Goal: Task Accomplishment & Management: Manage account settings

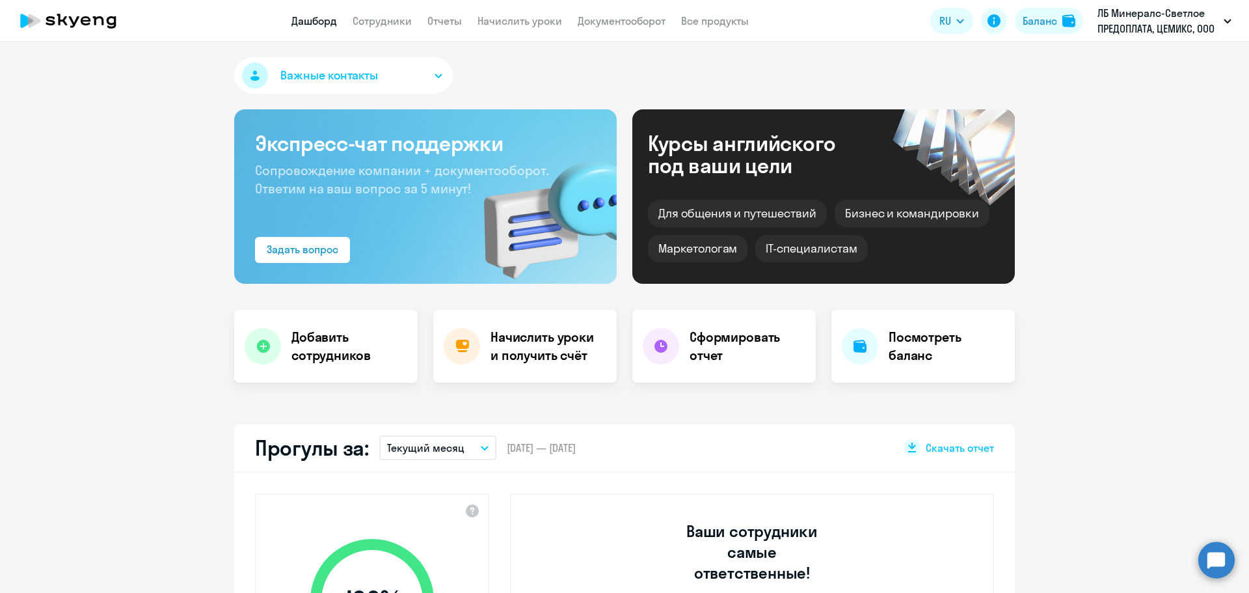
select select "30"
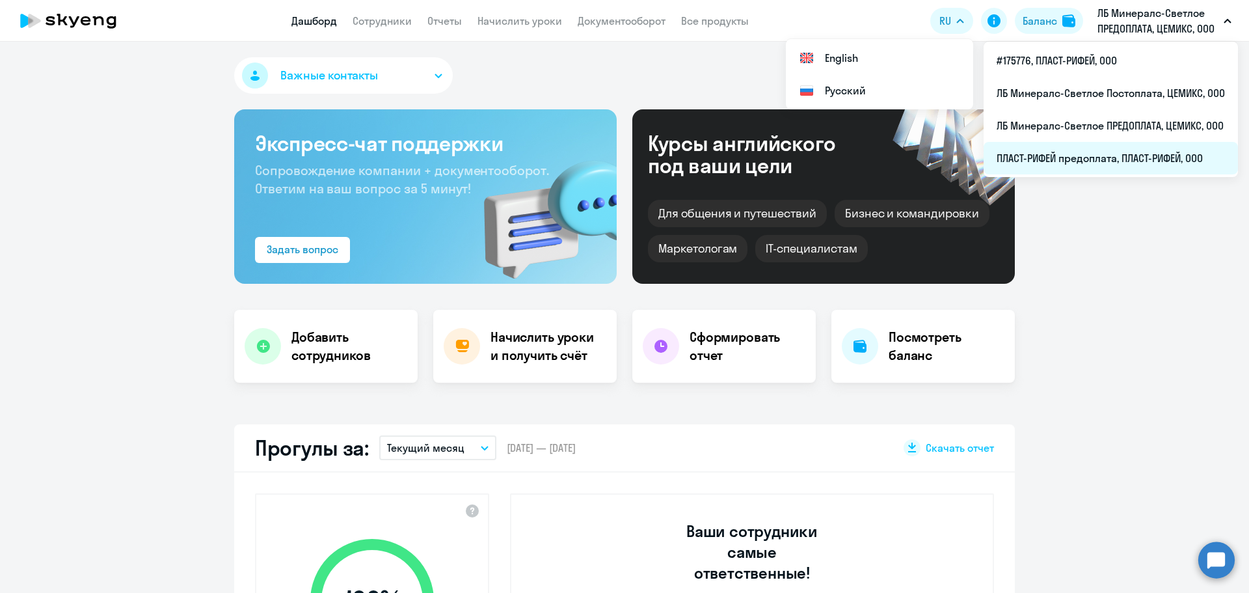
click at [1122, 162] on li "ПЛАСТ-РИФЕЙ предоплата, ПЛАСТ-РИФЕЙ, ООО" at bounding box center [1111, 158] width 254 height 33
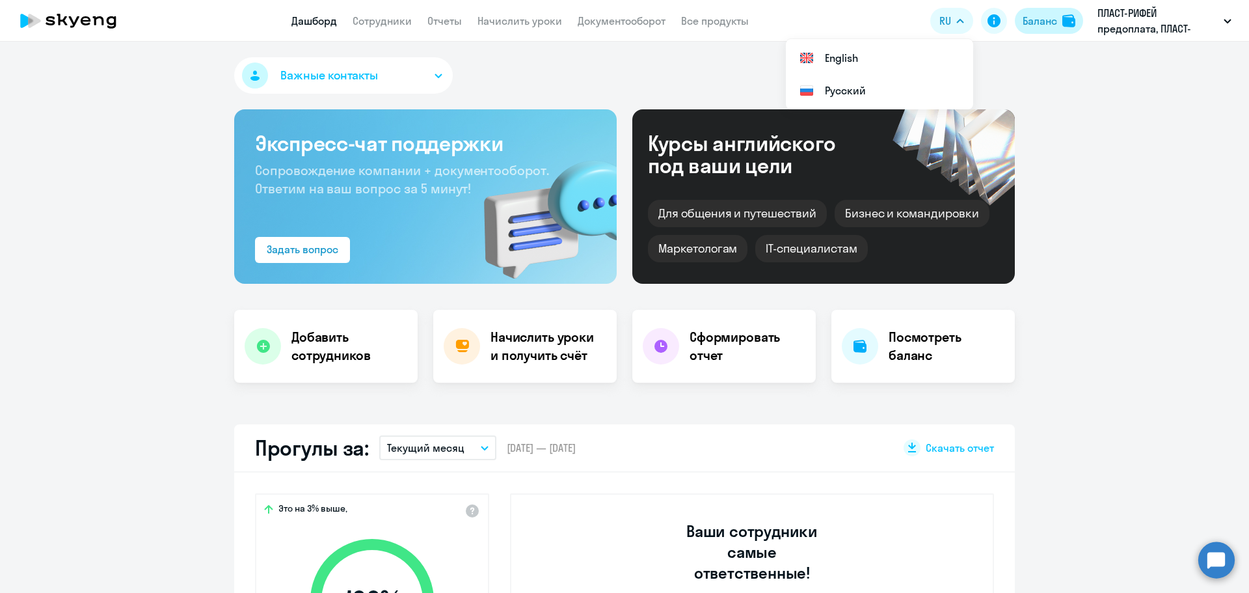
click at [1042, 19] on div "Баланс" at bounding box center [1040, 21] width 34 height 16
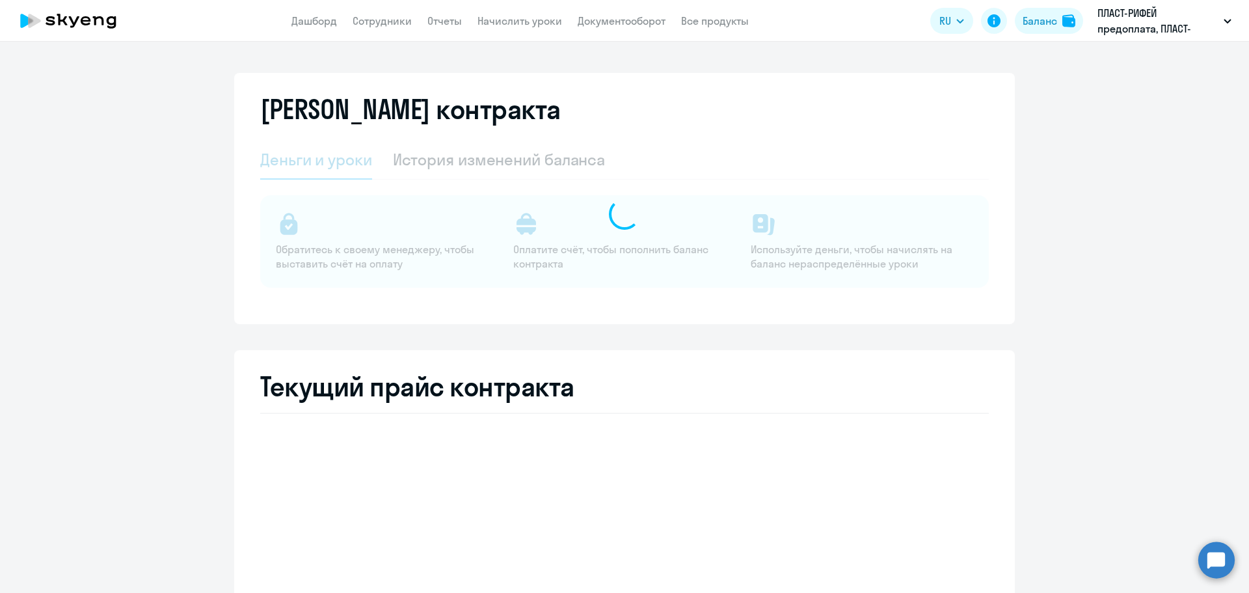
select select "english_adult_not_native_speaker"
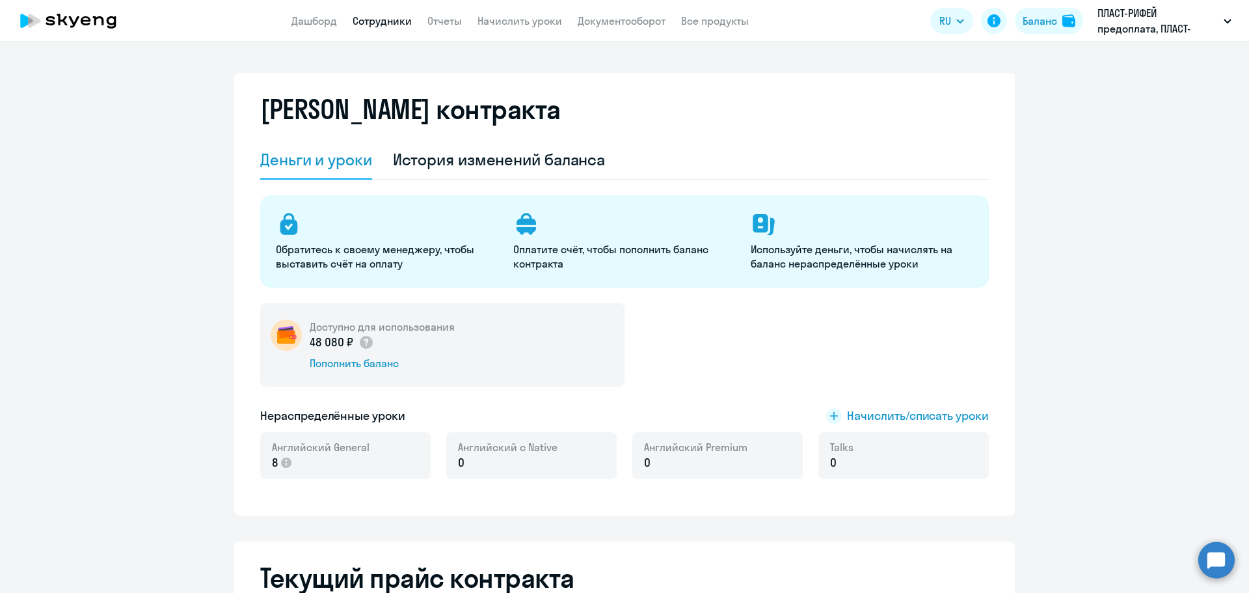
click at [370, 22] on link "Сотрудники" at bounding box center [382, 20] width 59 height 13
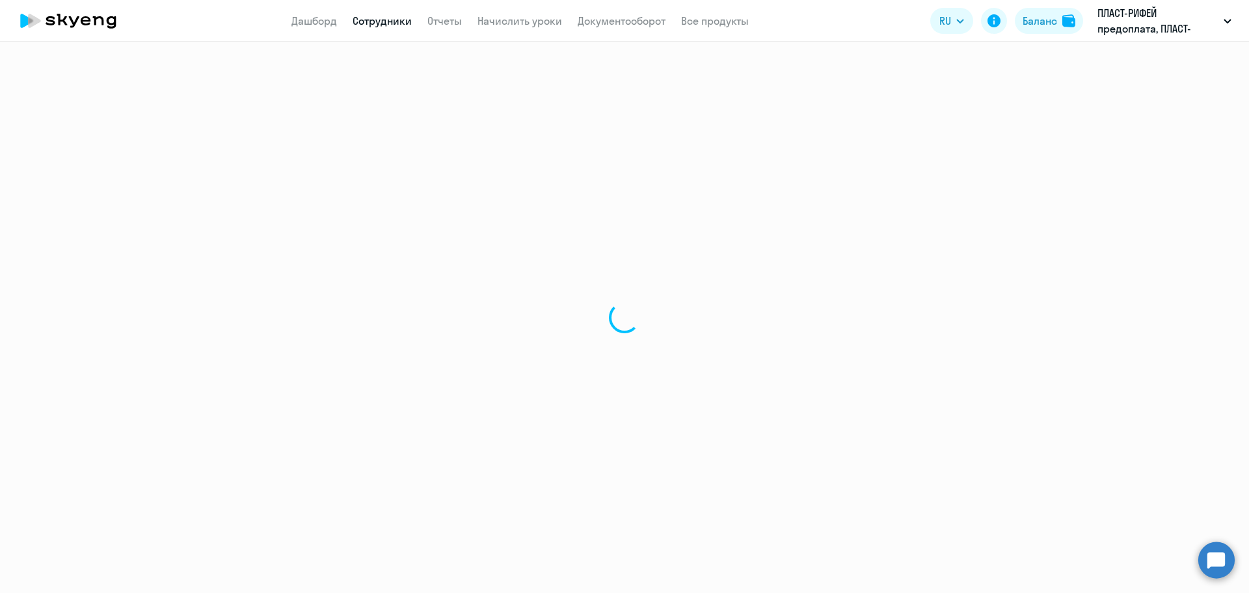
select select "30"
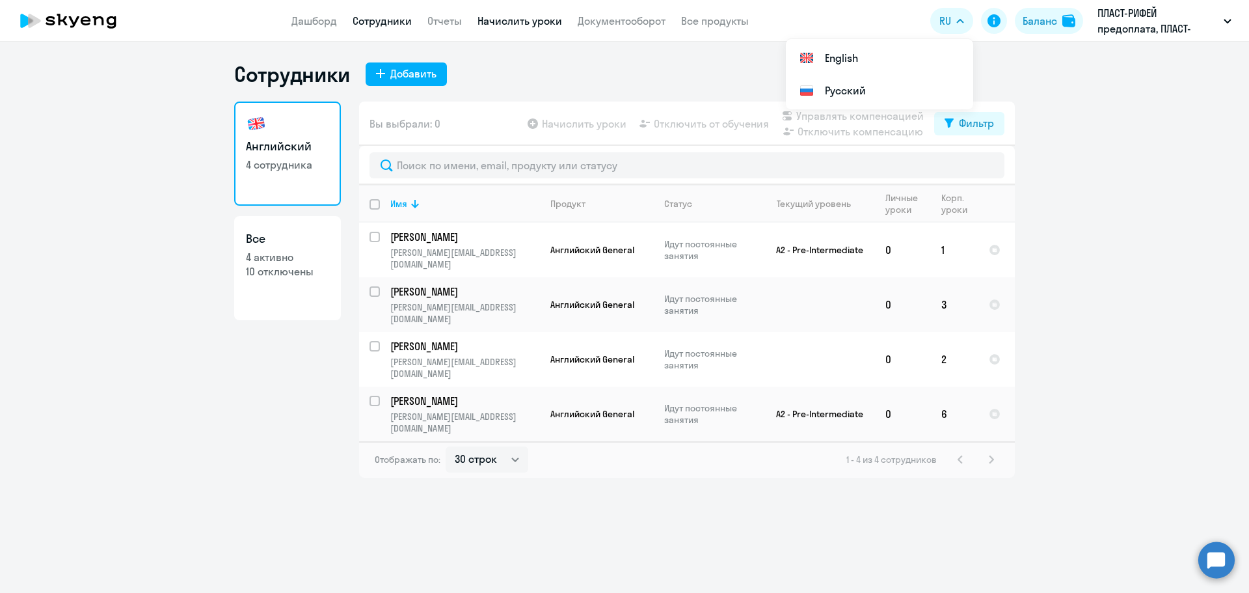
click at [518, 19] on link "Начислить уроки" at bounding box center [520, 20] width 85 height 13
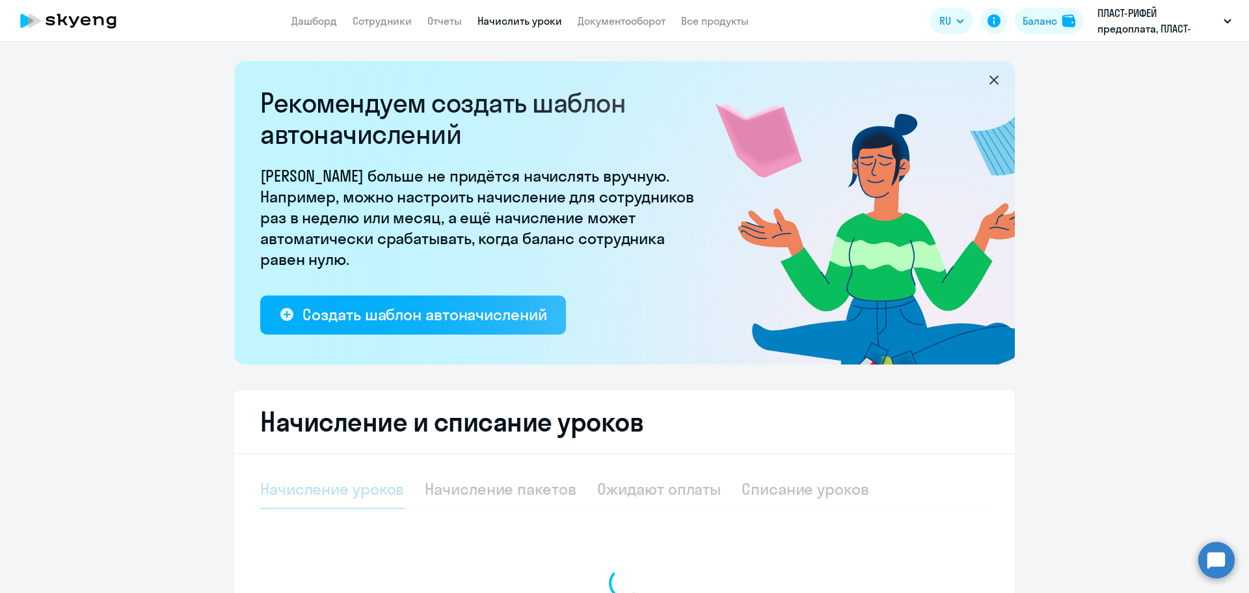
select select "10"
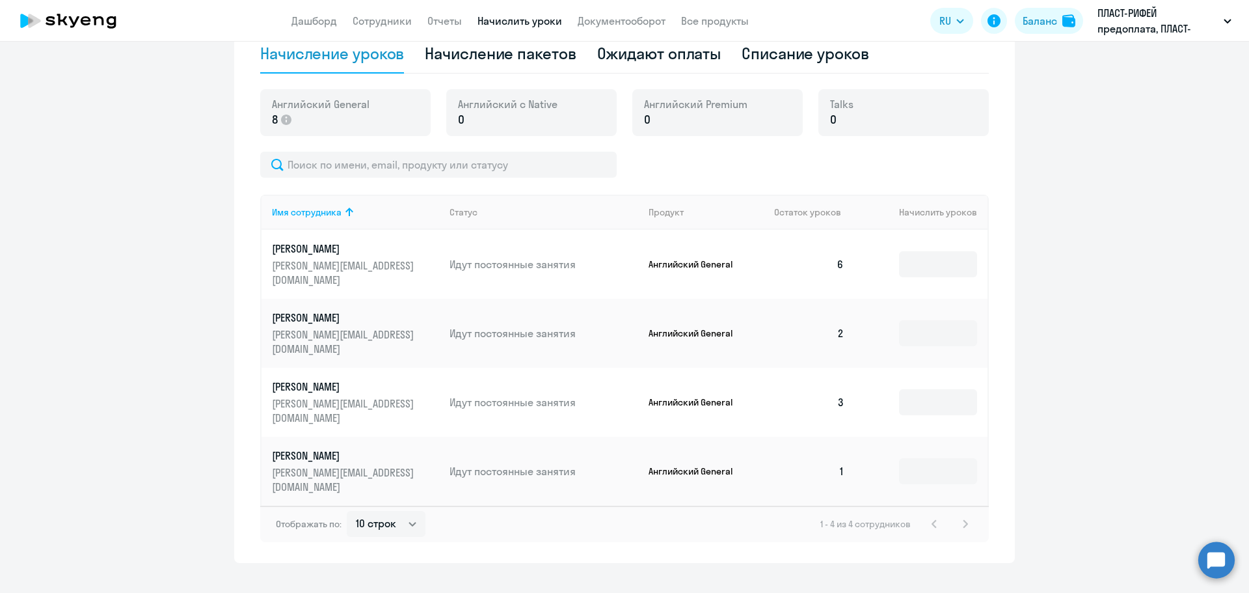
scroll to position [457, 0]
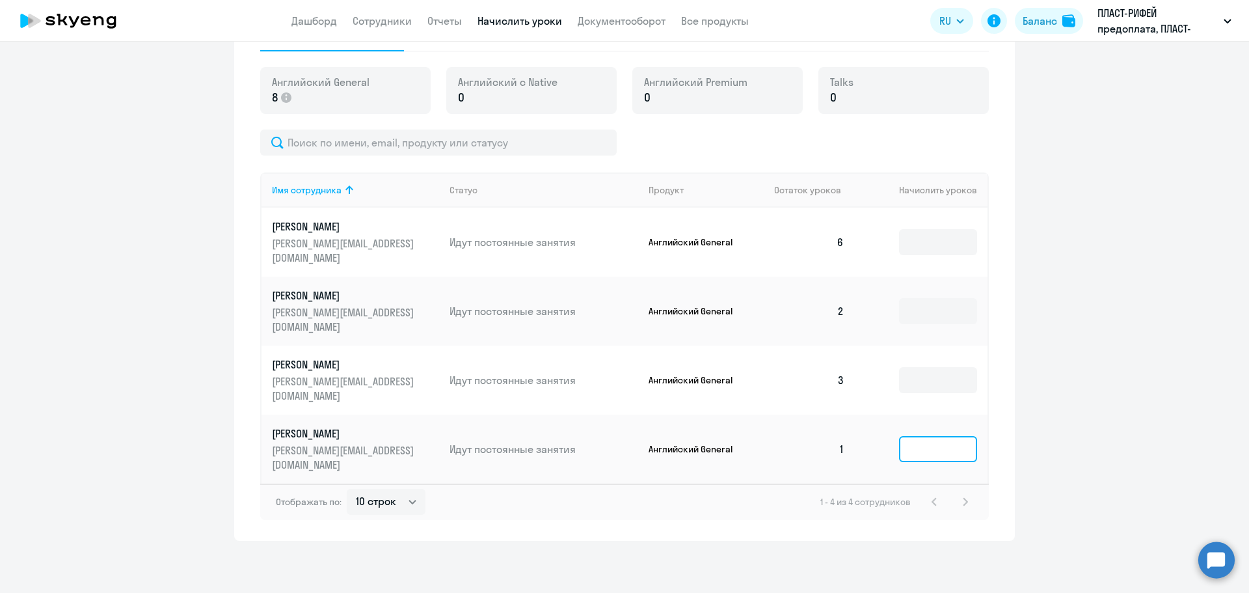
click at [939, 444] on input at bounding box center [938, 449] width 78 height 26
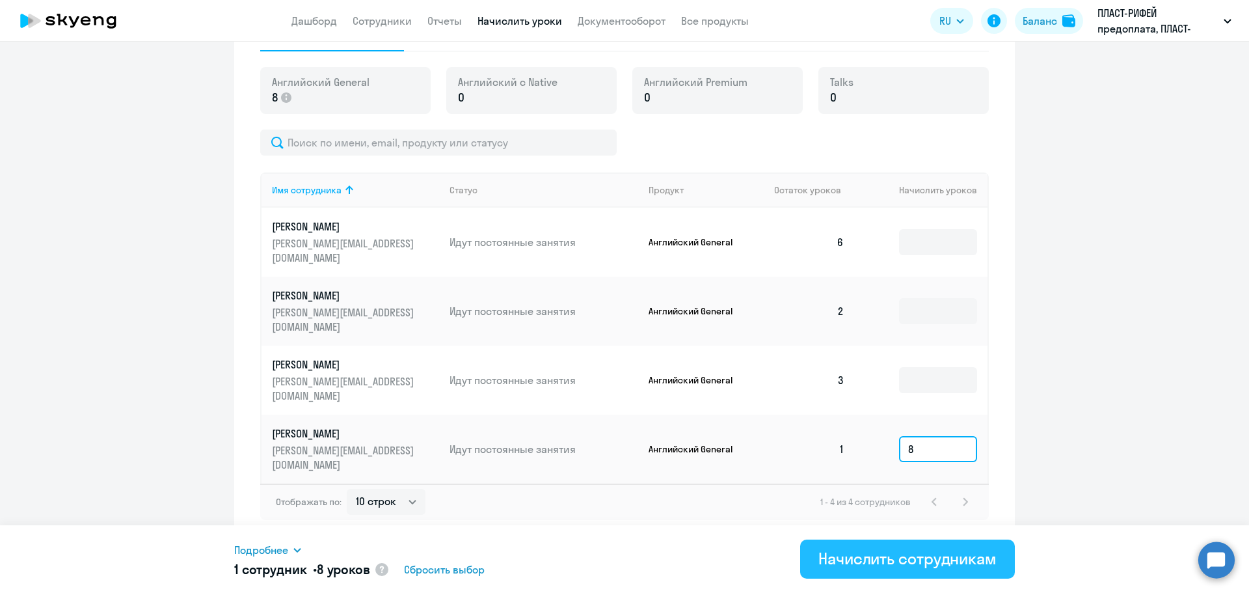
type input "8"
click at [933, 558] on div "Начислить сотрудникам" at bounding box center [907, 558] width 178 height 21
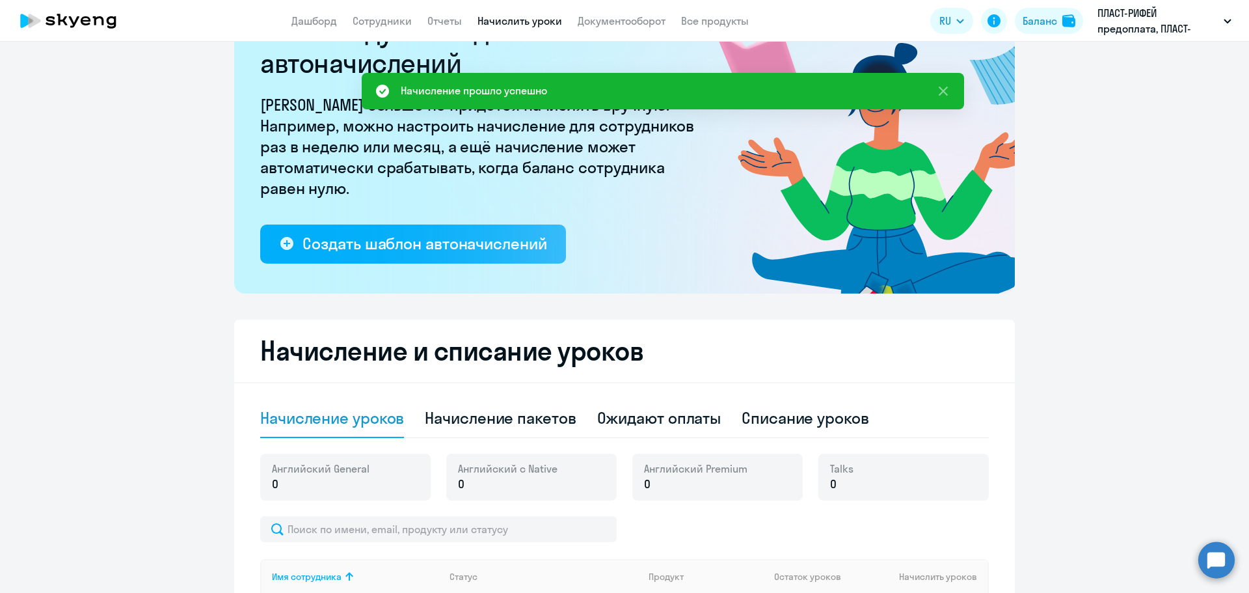
scroll to position [67, 0]
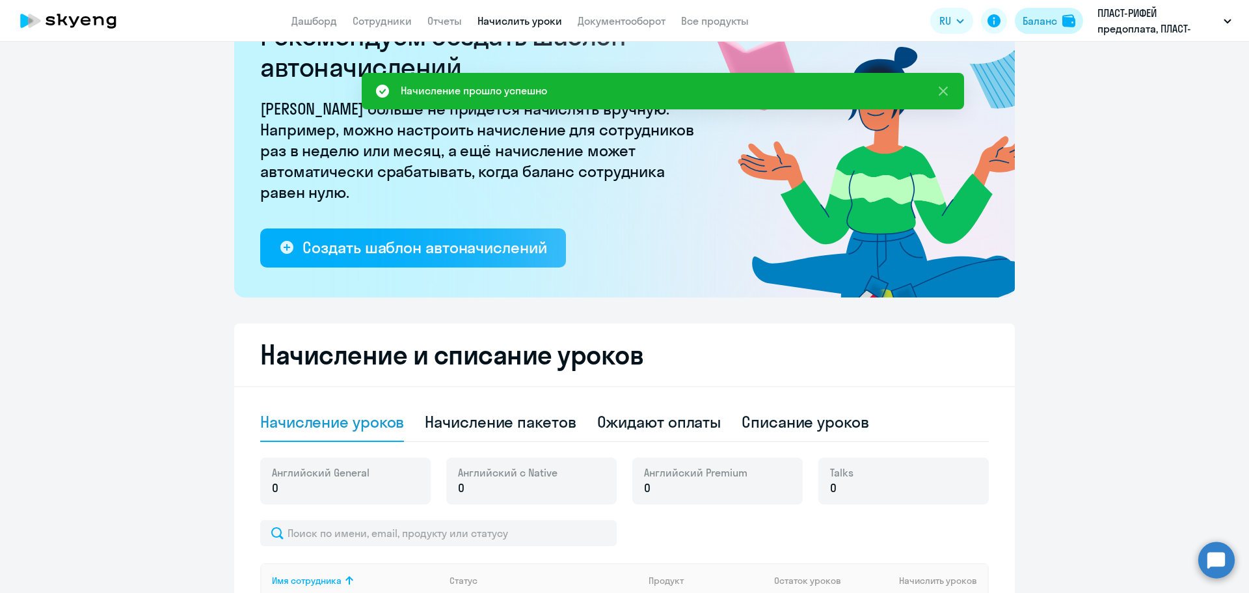
click at [1068, 18] on img at bounding box center [1068, 20] width 13 height 13
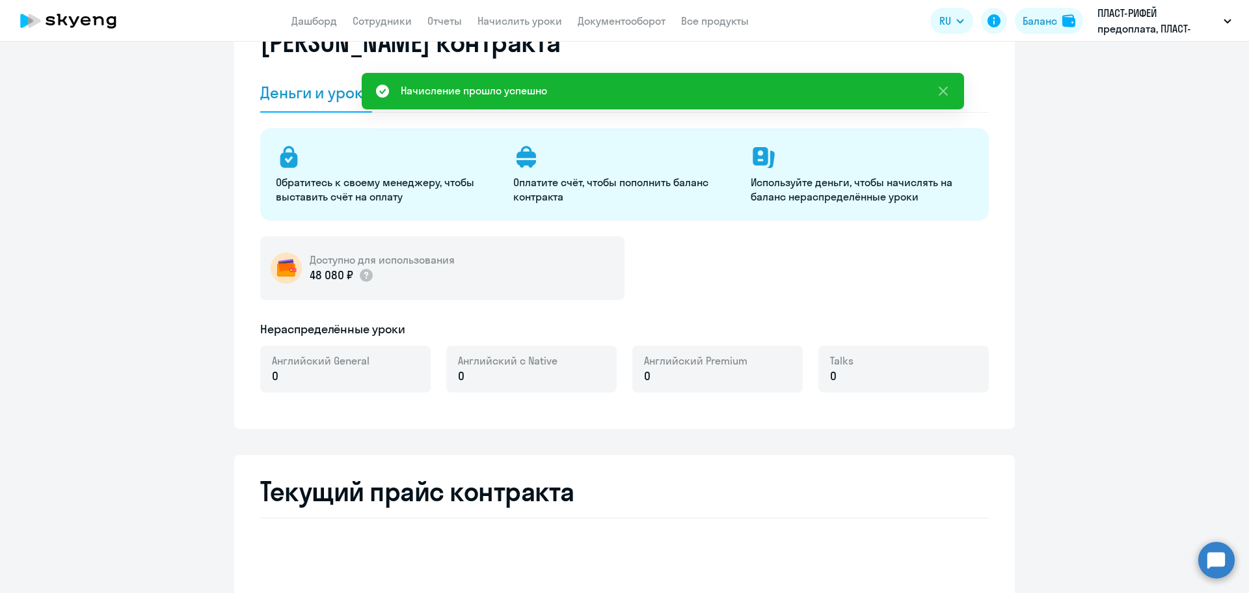
select select "english_adult_not_native_speaker"
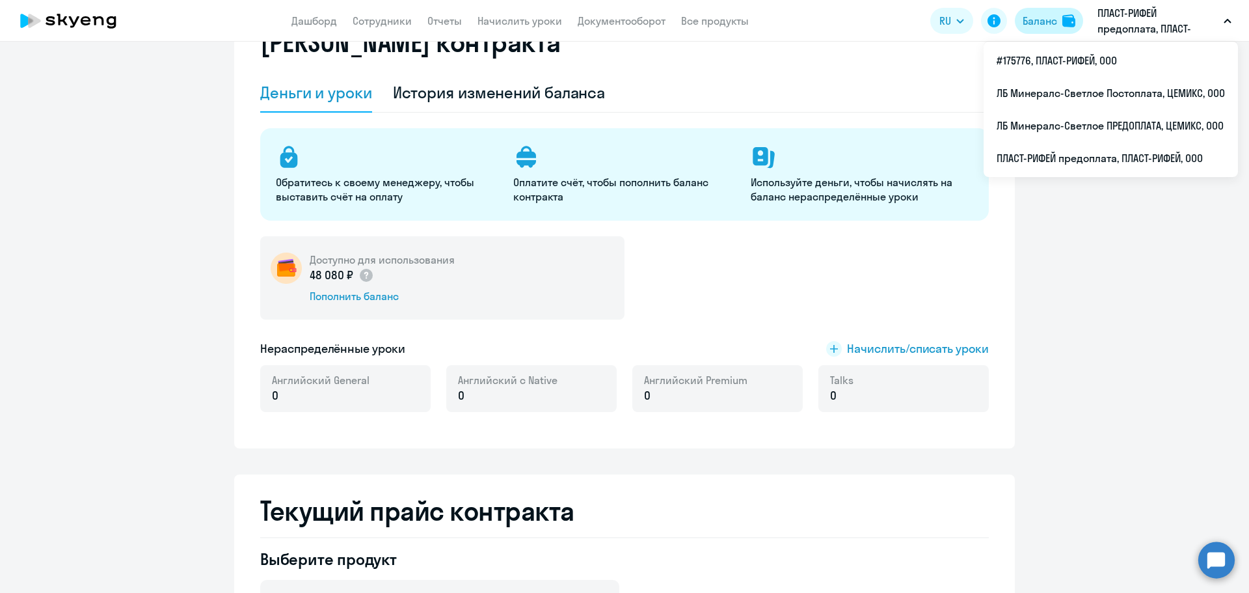
click at [1062, 21] on button "Баланс" at bounding box center [1049, 21] width 68 height 26
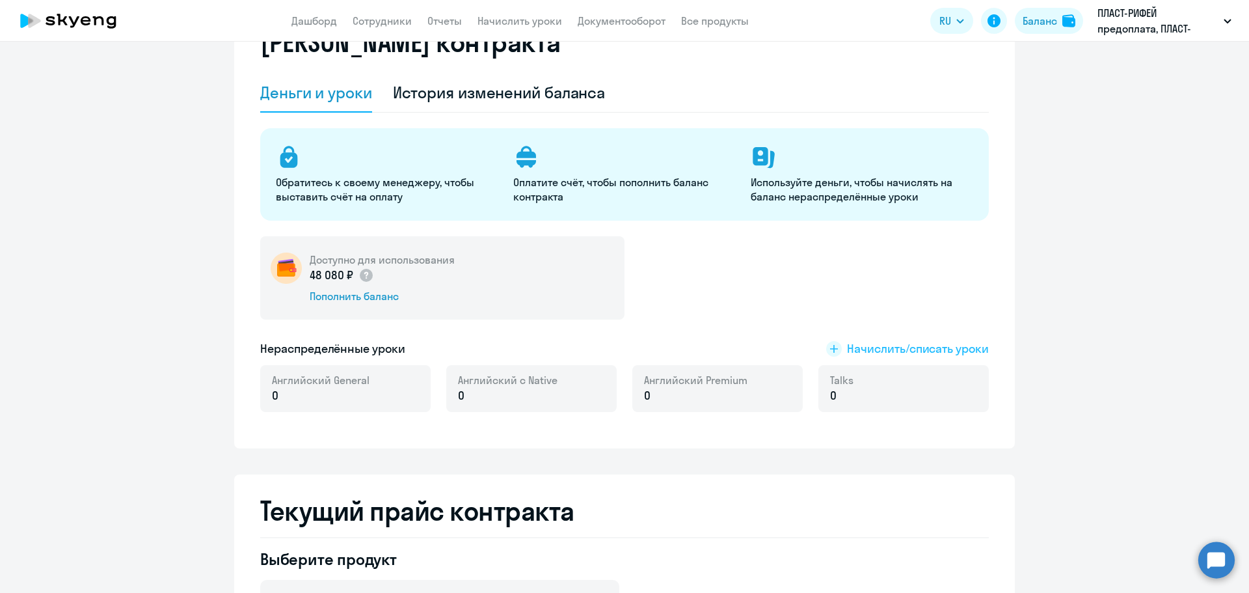
click at [913, 347] on span "Начислить/списать уроки" at bounding box center [918, 348] width 142 height 17
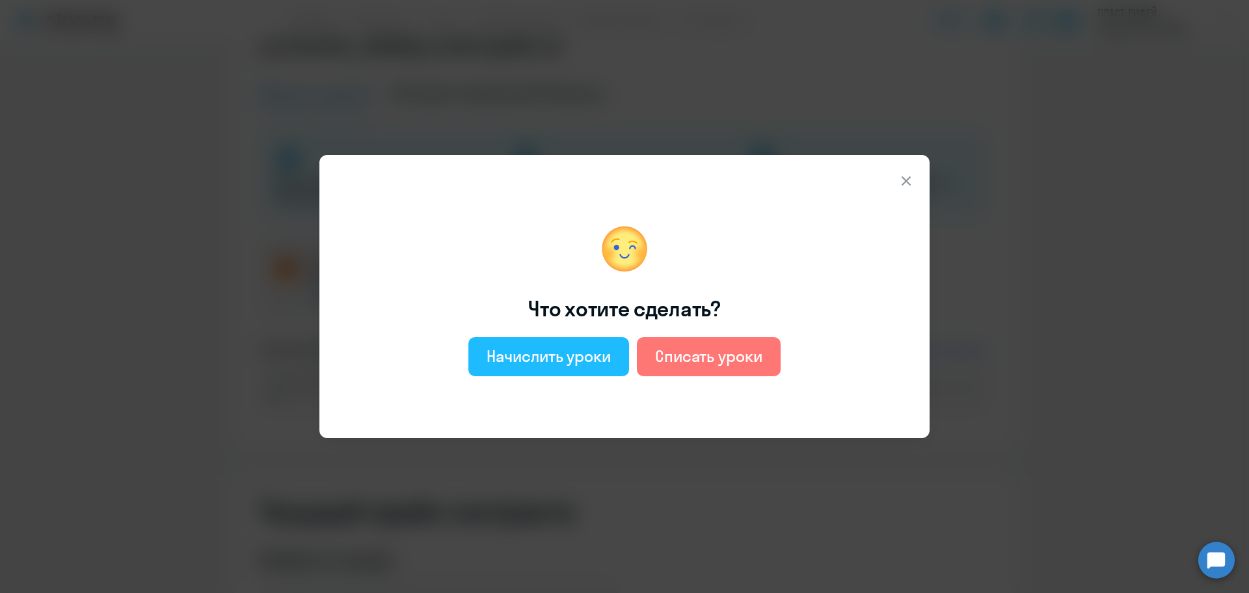
click at [560, 357] on div "Начислить уроки" at bounding box center [549, 355] width 124 height 21
select select "english_adult_not_native_speaker"
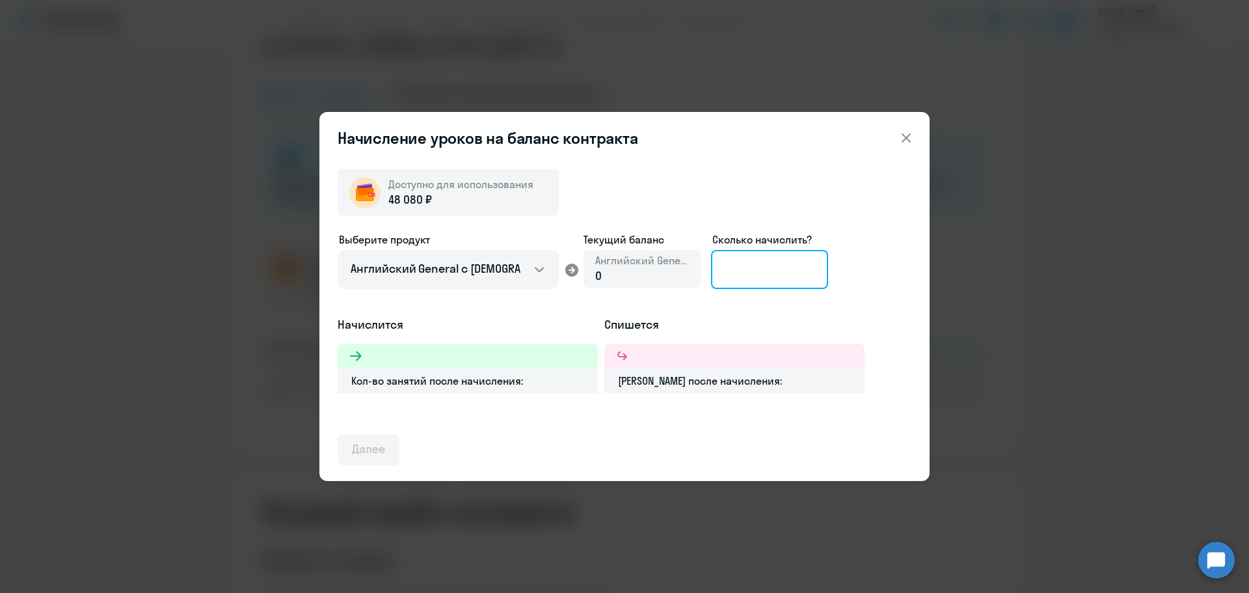
click at [758, 267] on input at bounding box center [769, 269] width 117 height 39
type input "8"
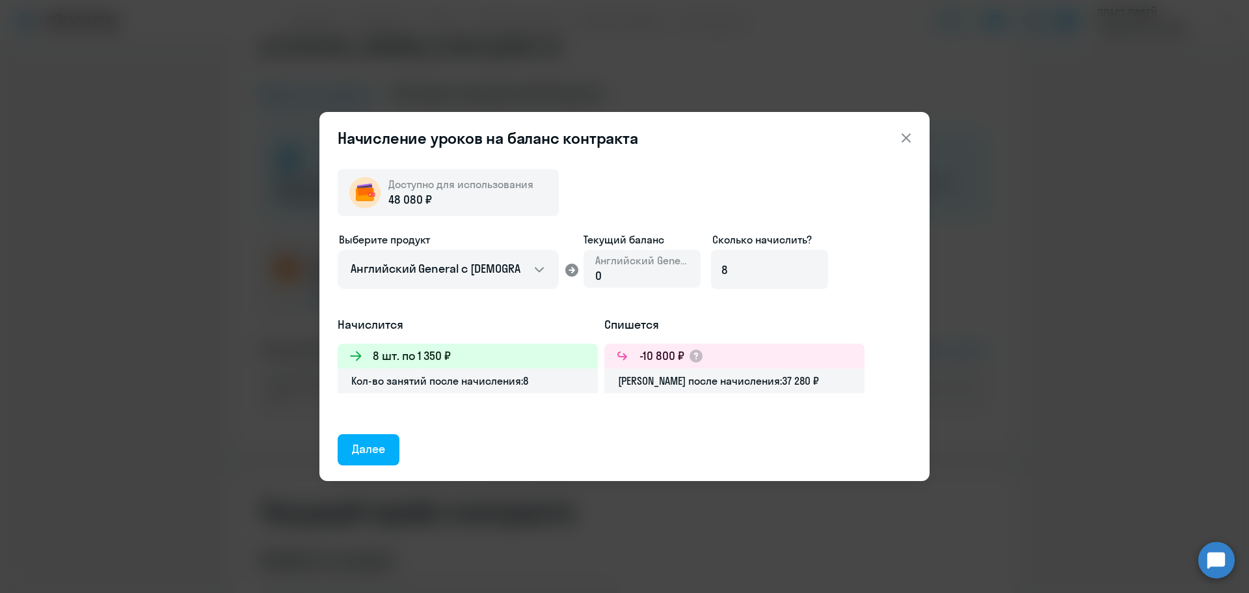
click at [910, 139] on icon at bounding box center [906, 138] width 16 height 16
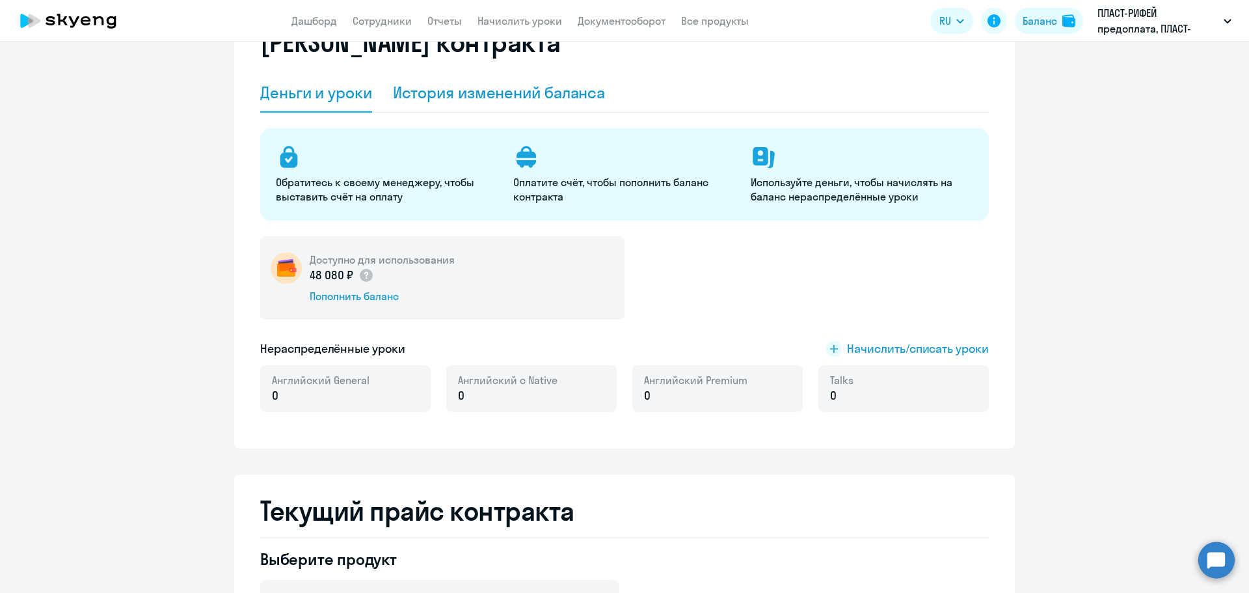
click at [504, 92] on div "История изменений баланса" at bounding box center [499, 92] width 213 height 21
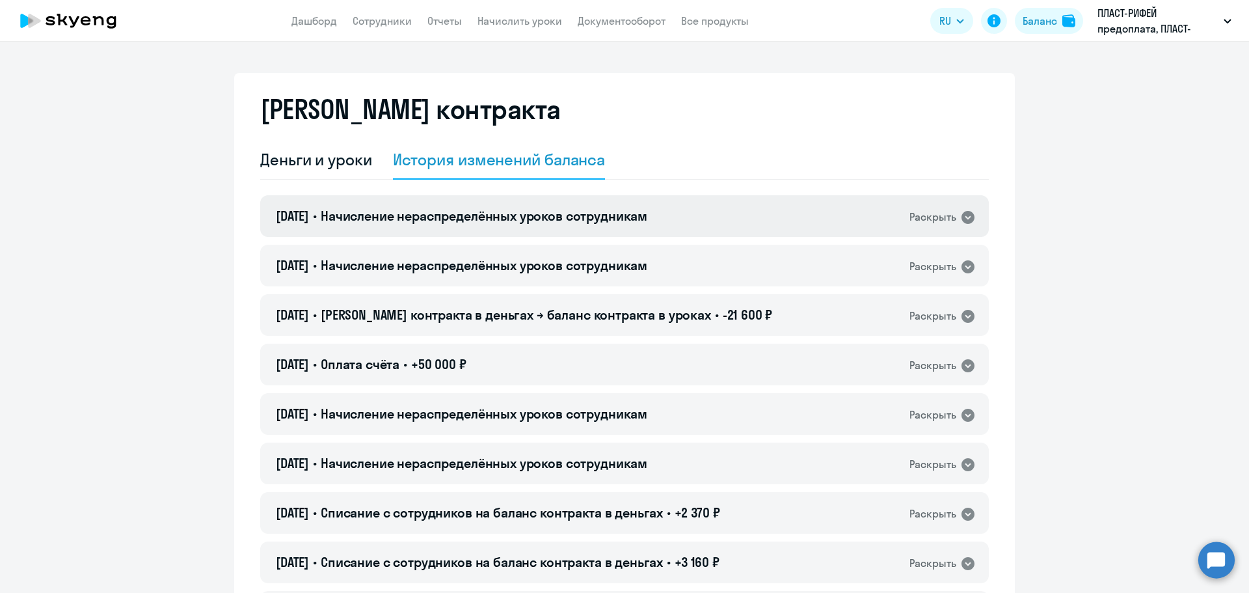
click at [390, 213] on span "Начисление нераспределённых уроков сотрудникам" at bounding box center [484, 216] width 327 height 16
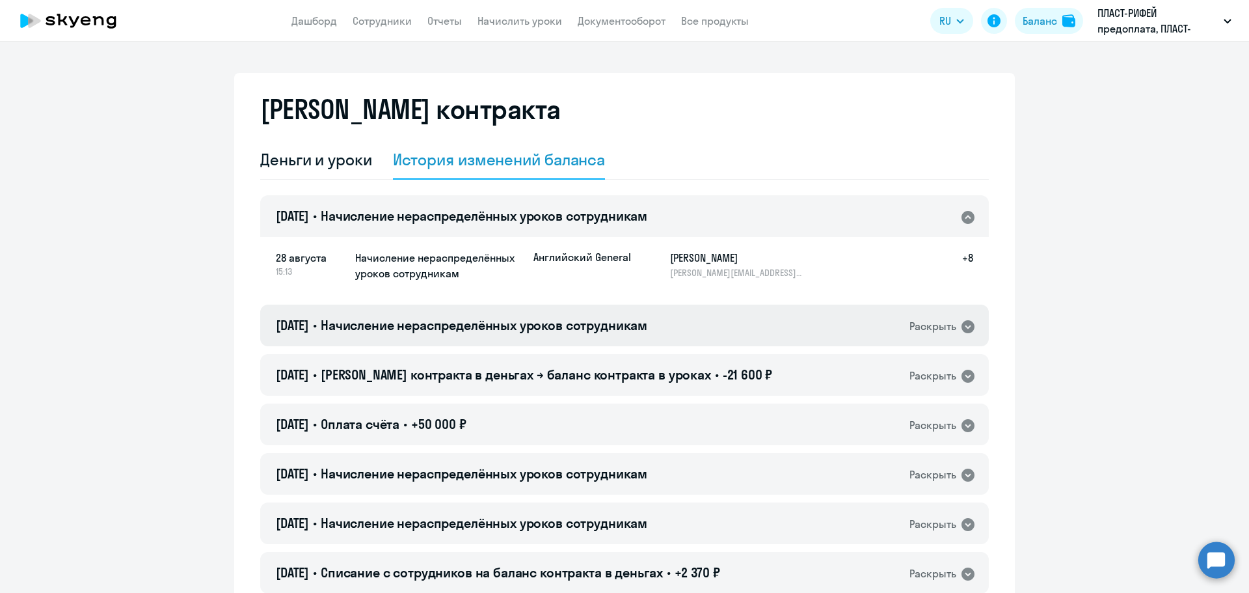
click at [424, 330] on span "Начисление нераспределённых уроков сотрудникам" at bounding box center [484, 325] width 327 height 16
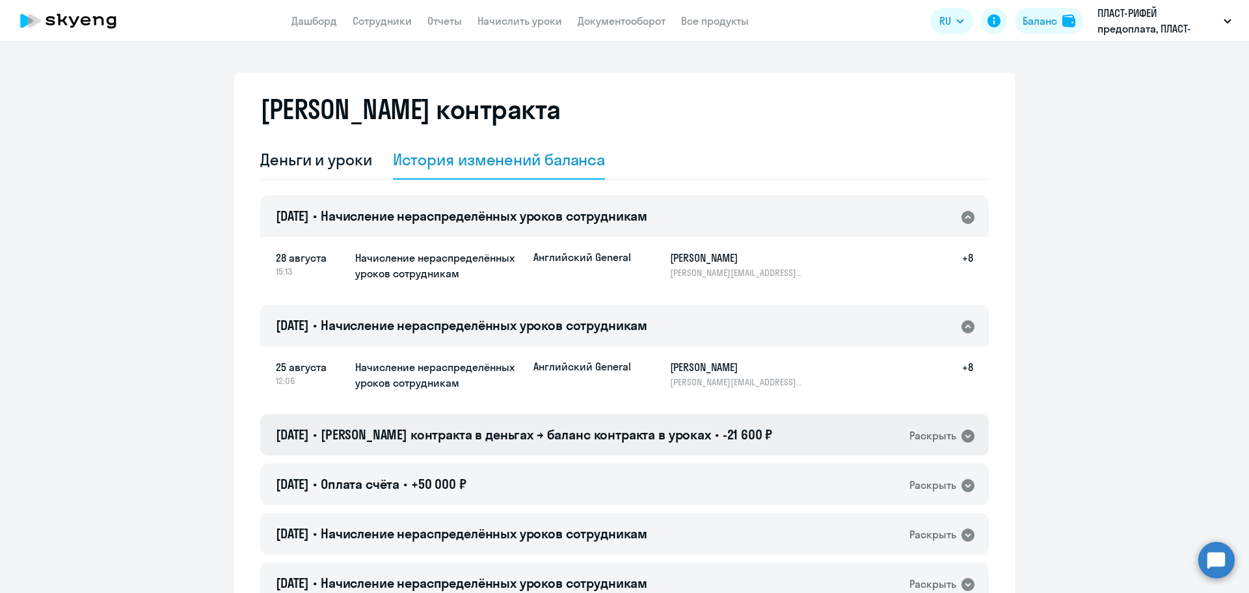
click at [571, 442] on h4 "[DATE] • Баланс контракта в деньгах → баланс контракта в уроках • -21 600 ₽" at bounding box center [524, 434] width 496 height 18
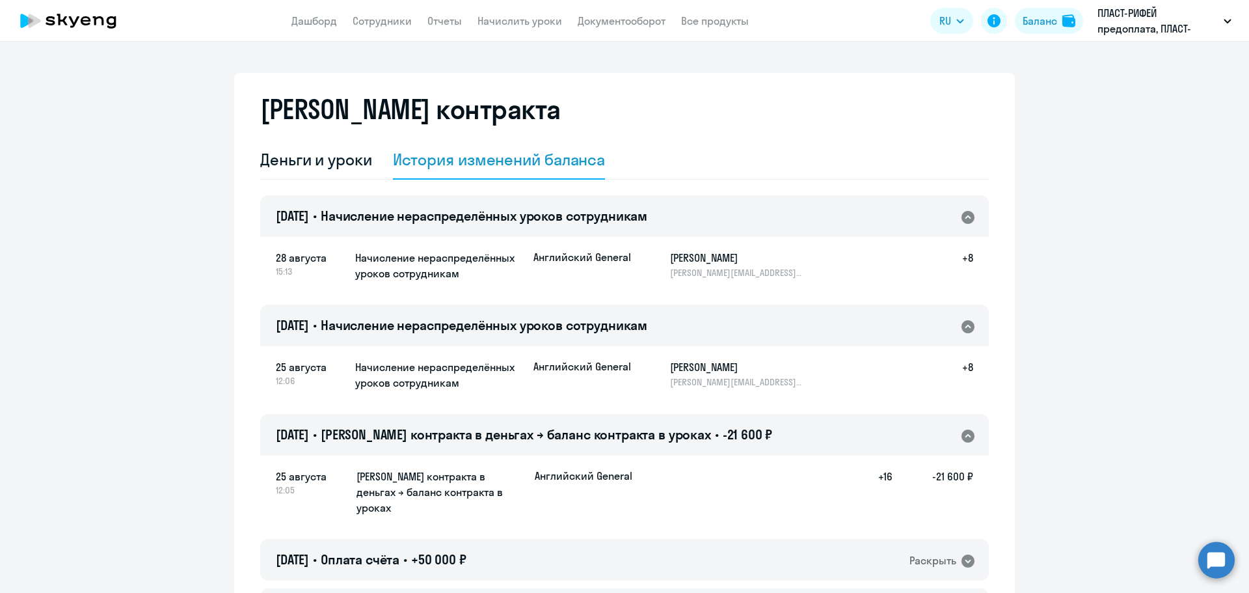
click at [1220, 567] on circle at bounding box center [1216, 559] width 36 height 36
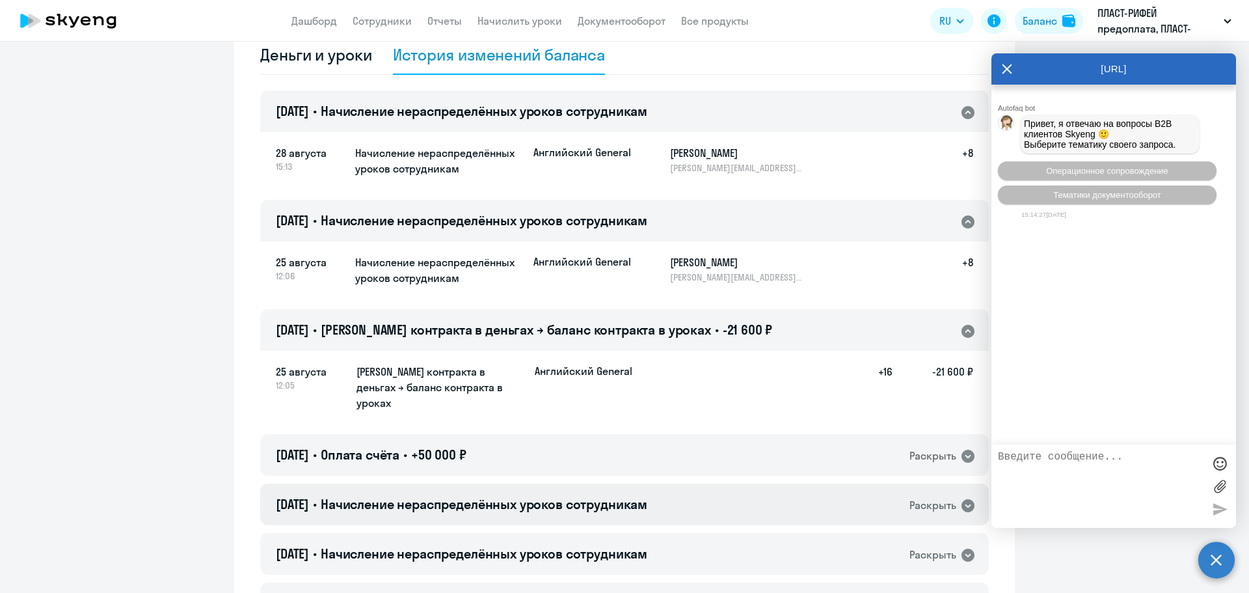
scroll to position [130, 0]
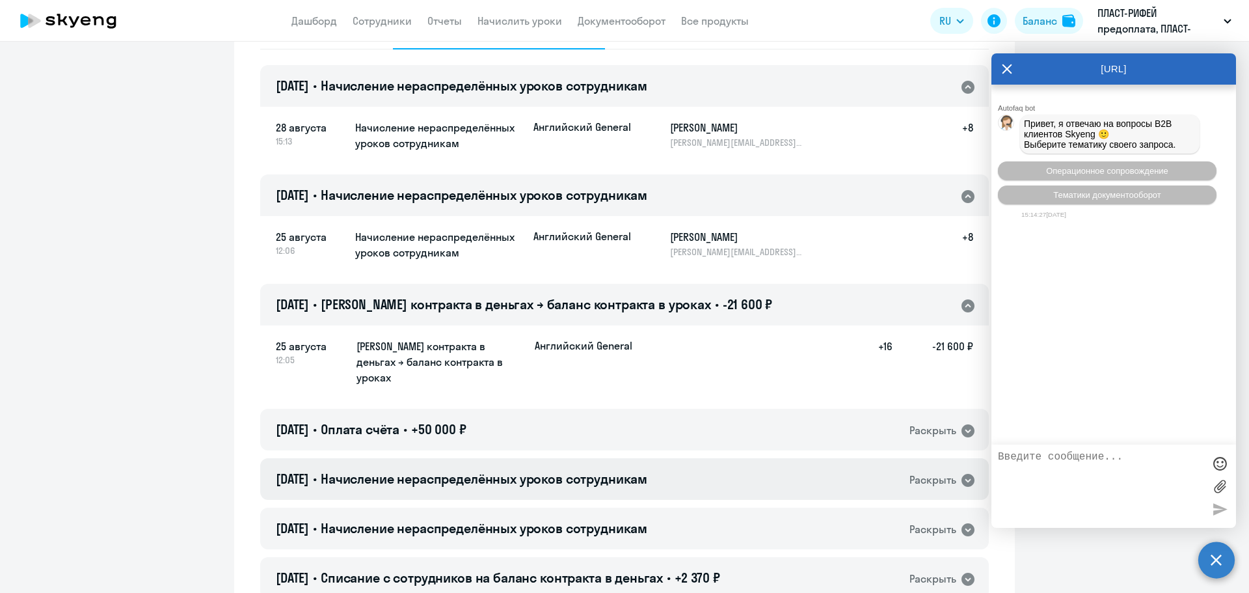
click at [503, 470] on span "Начисление нераспределённых уроков сотрудникам" at bounding box center [484, 478] width 327 height 16
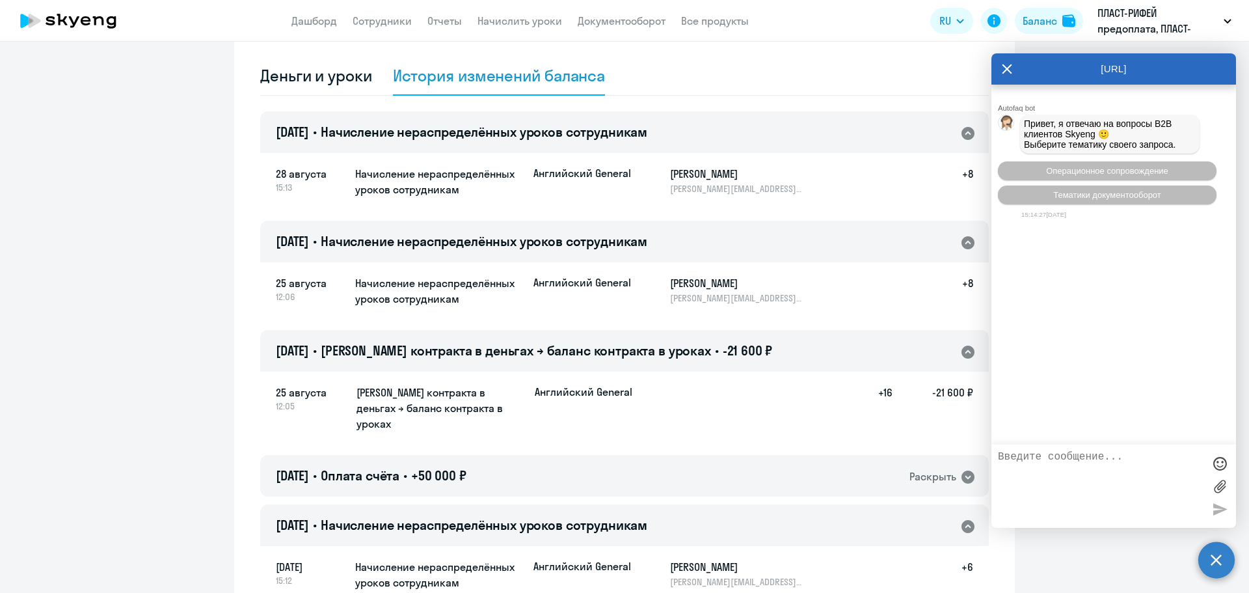
scroll to position [65, 0]
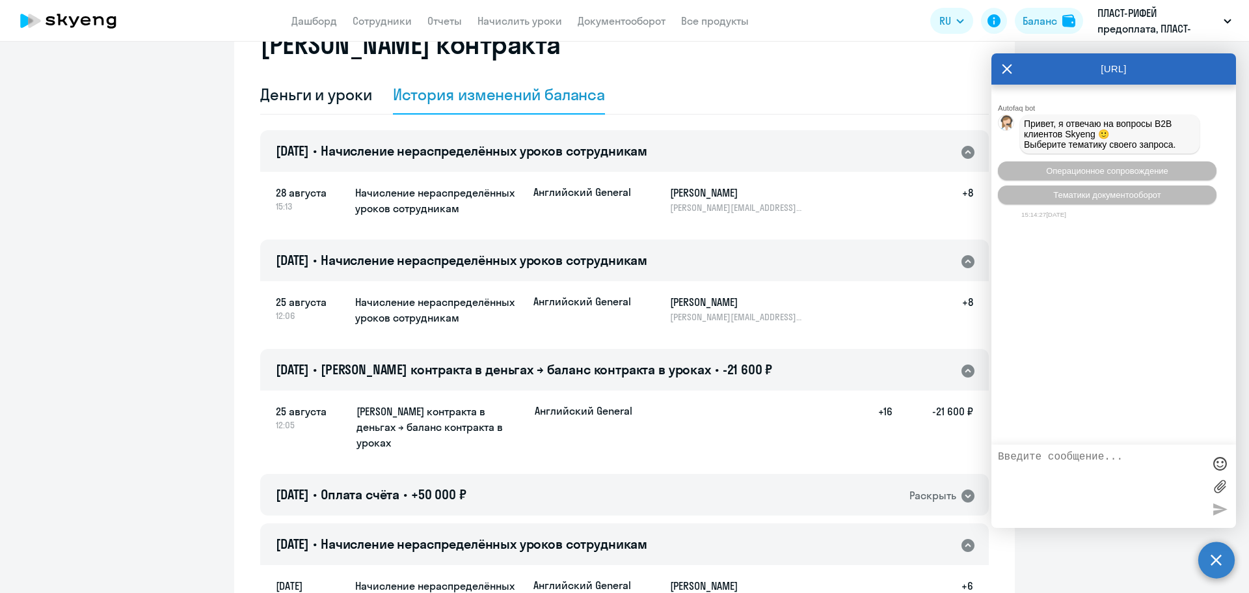
click at [1012, 61] on div "[URL]" at bounding box center [1113, 68] width 245 height 31
click at [1008, 70] on icon at bounding box center [1007, 69] width 10 height 10
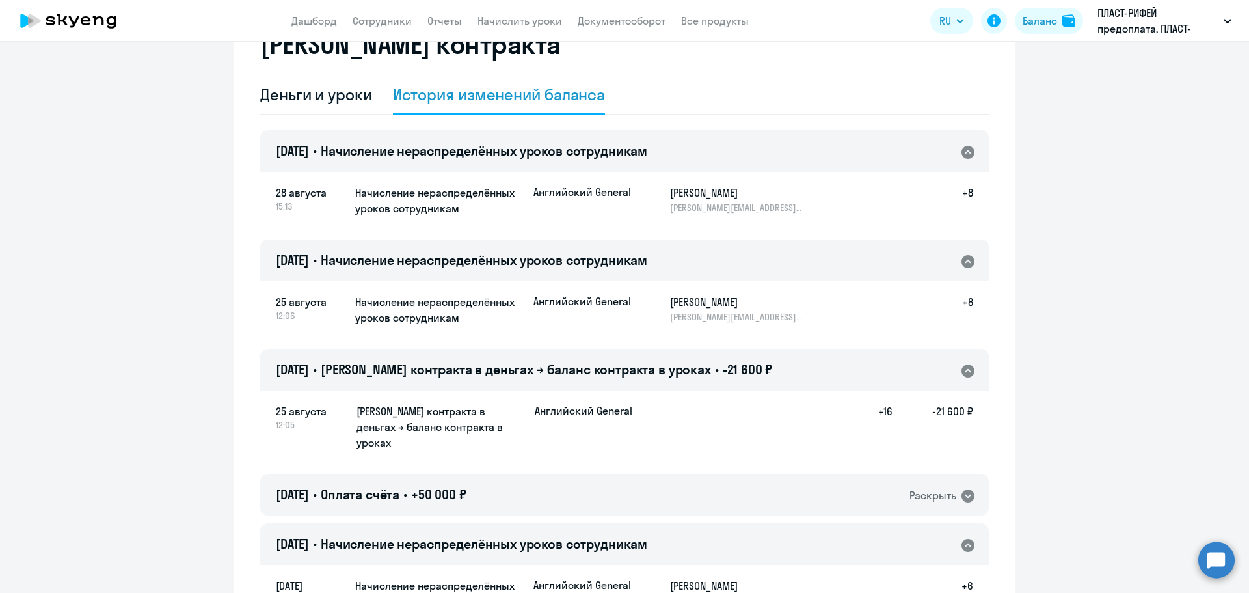
scroll to position [0, 0]
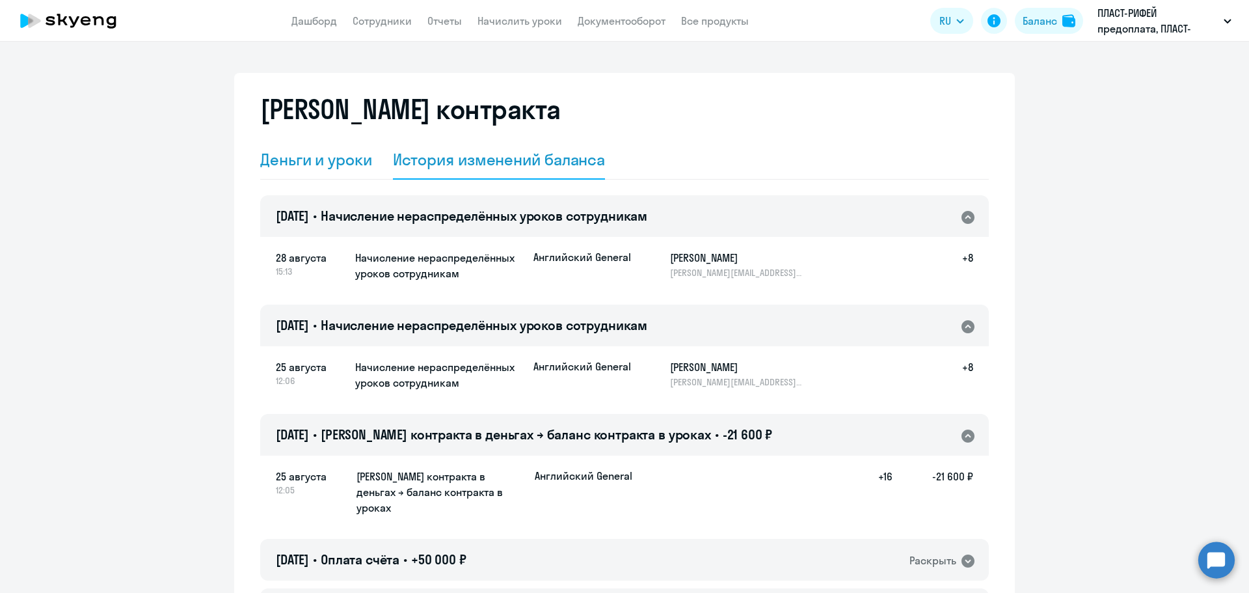
click at [327, 168] on div "Деньги и уроки" at bounding box center [316, 160] width 112 height 39
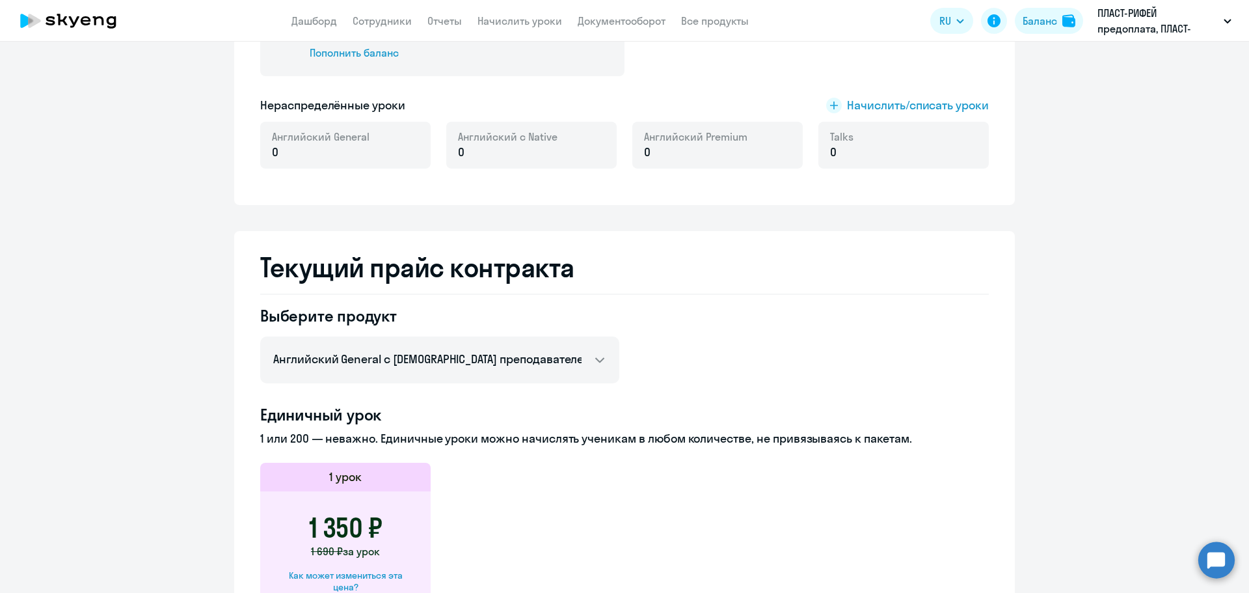
scroll to position [325, 0]
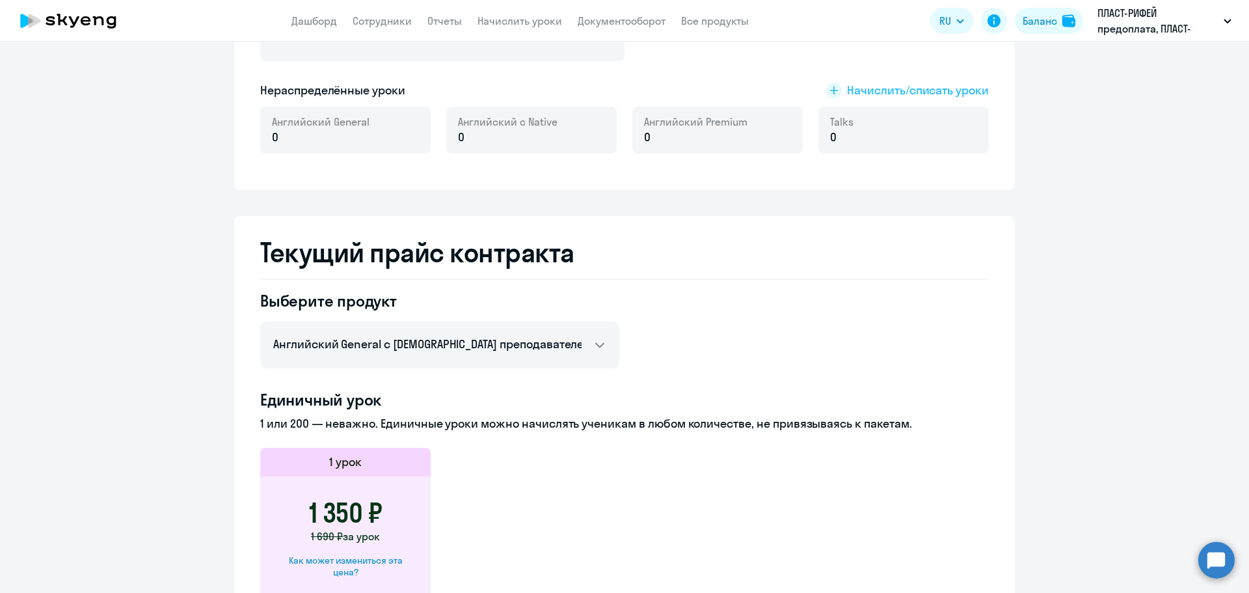
click at [891, 90] on span "Начислить/списать уроки" at bounding box center [918, 90] width 142 height 17
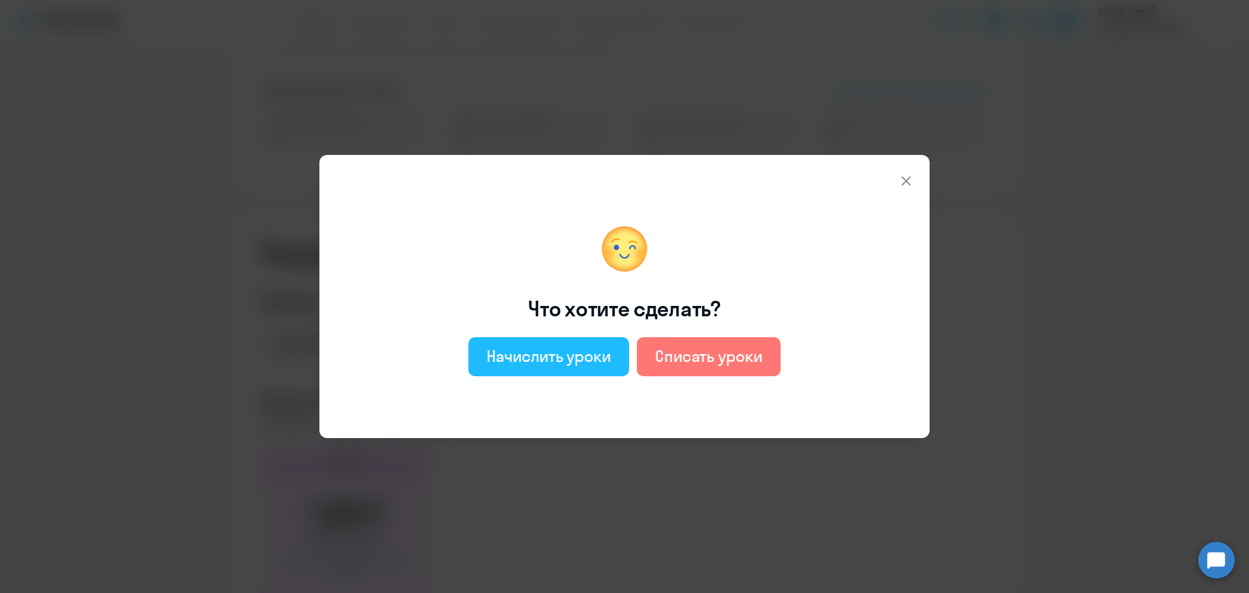
click at [563, 356] on div "Начислить уроки" at bounding box center [549, 355] width 124 height 21
select select "english_adult_not_native_speaker"
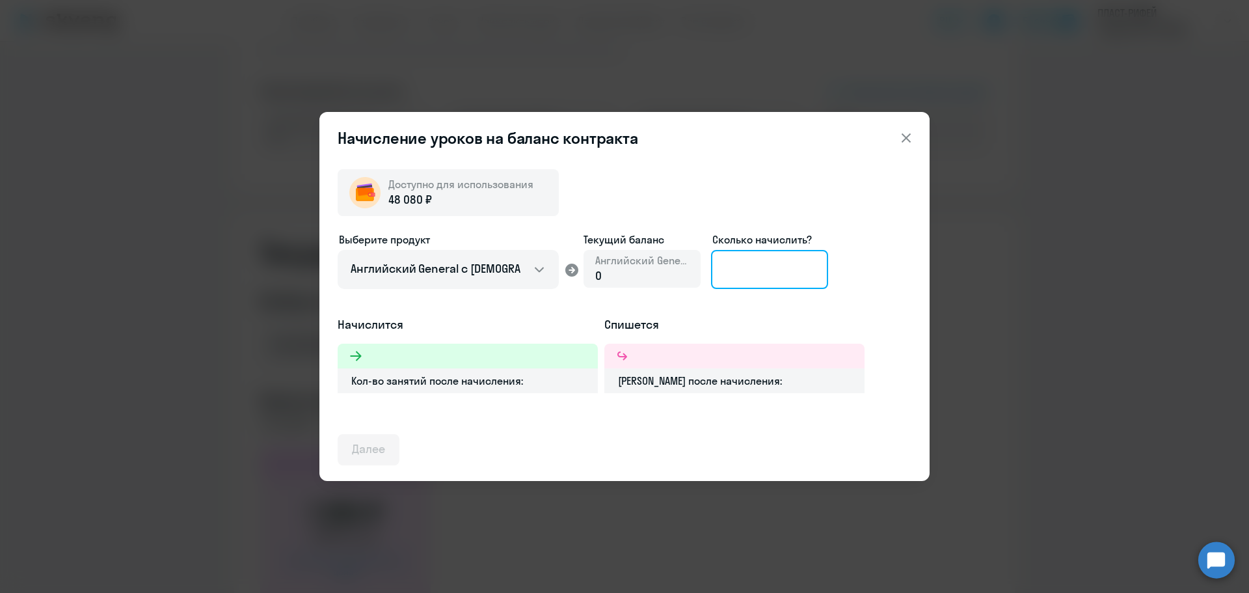
click at [753, 273] on input at bounding box center [769, 269] width 117 height 39
type input "8"
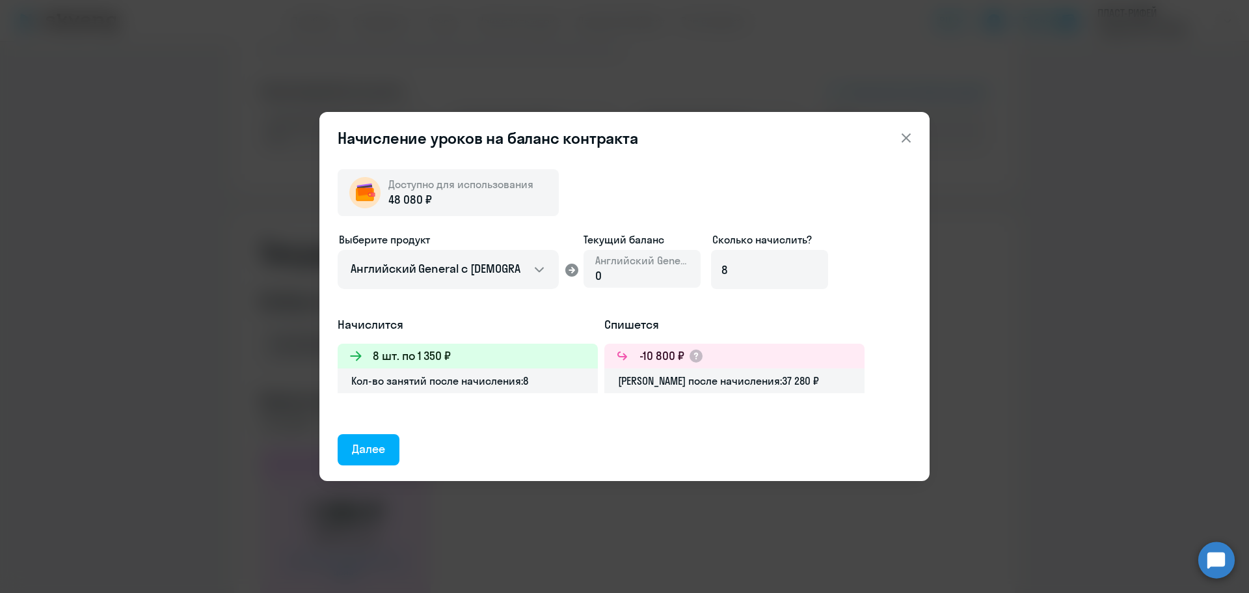
click at [378, 361] on h3 "8 шт. по 1 350 ₽" at bounding box center [412, 355] width 78 height 17
click at [904, 141] on icon at bounding box center [906, 138] width 16 height 16
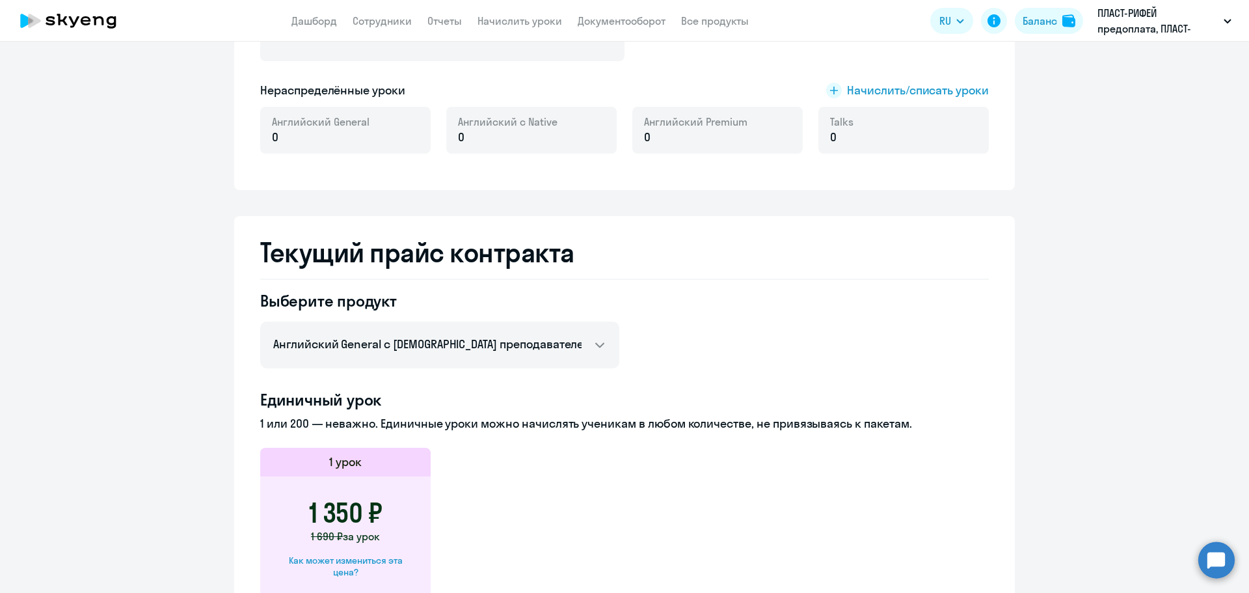
scroll to position [0, 0]
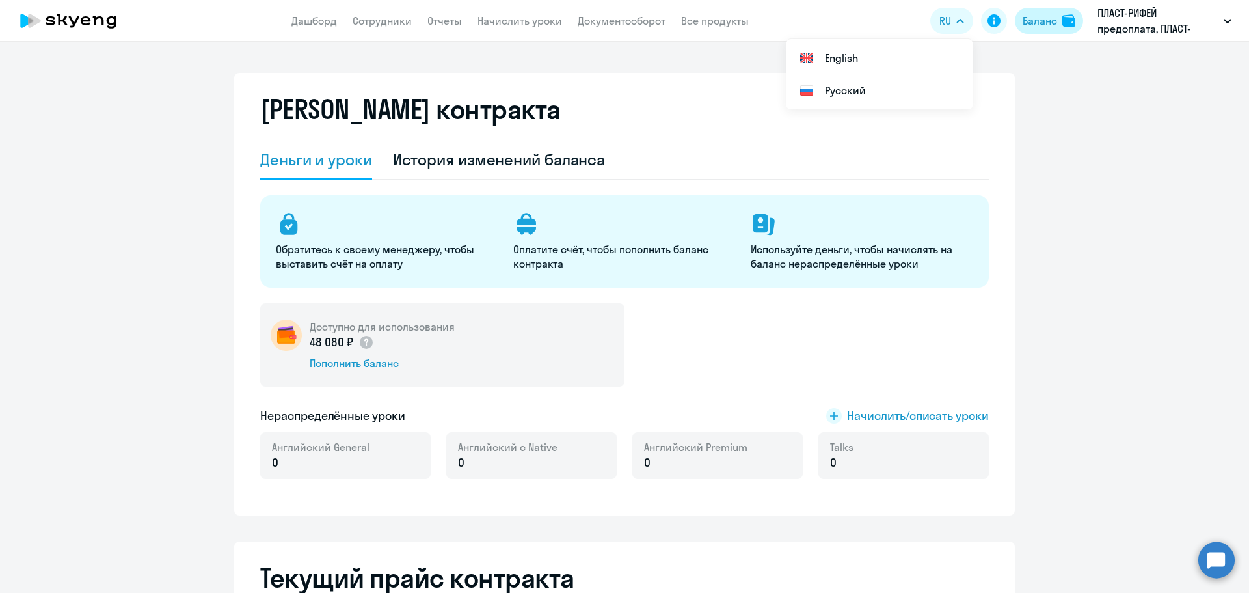
click at [1049, 27] on div "Баланс" at bounding box center [1040, 21] width 34 height 16
click at [330, 36] on app-header "Дашборд Сотрудники Отчеты Начислить уроки Документооборот Все продукты Дашборд …" at bounding box center [624, 21] width 1249 height 42
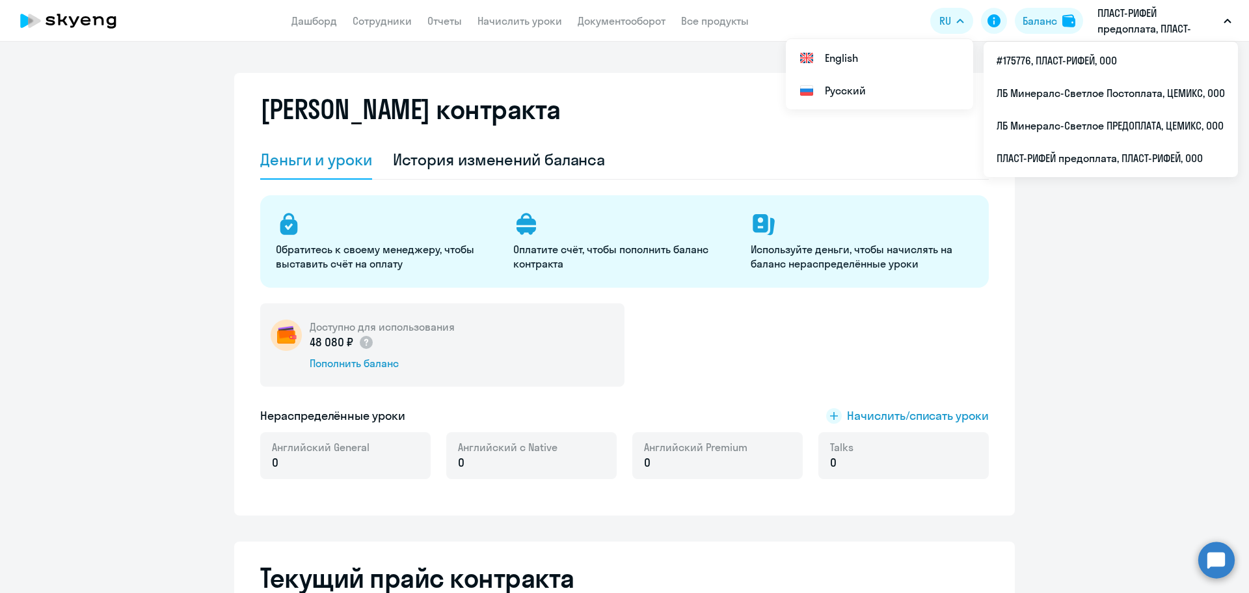
click at [1110, 12] on p "ПЛАСТ-РИФЕЙ предоплата, ПЛАСТ-РИФЕЙ, ООО" at bounding box center [1157, 20] width 121 height 31
click at [1120, 22] on p "ПЛАСТ-РИФЕЙ предоплата, ПЛАСТ-РИФЕЙ, ООО" at bounding box center [1157, 20] width 121 height 31
click at [1133, 23] on p "ПЛАСТ-РИФЕЙ предоплата, ПЛАСТ-РИФЕЙ, ООО" at bounding box center [1157, 20] width 121 height 31
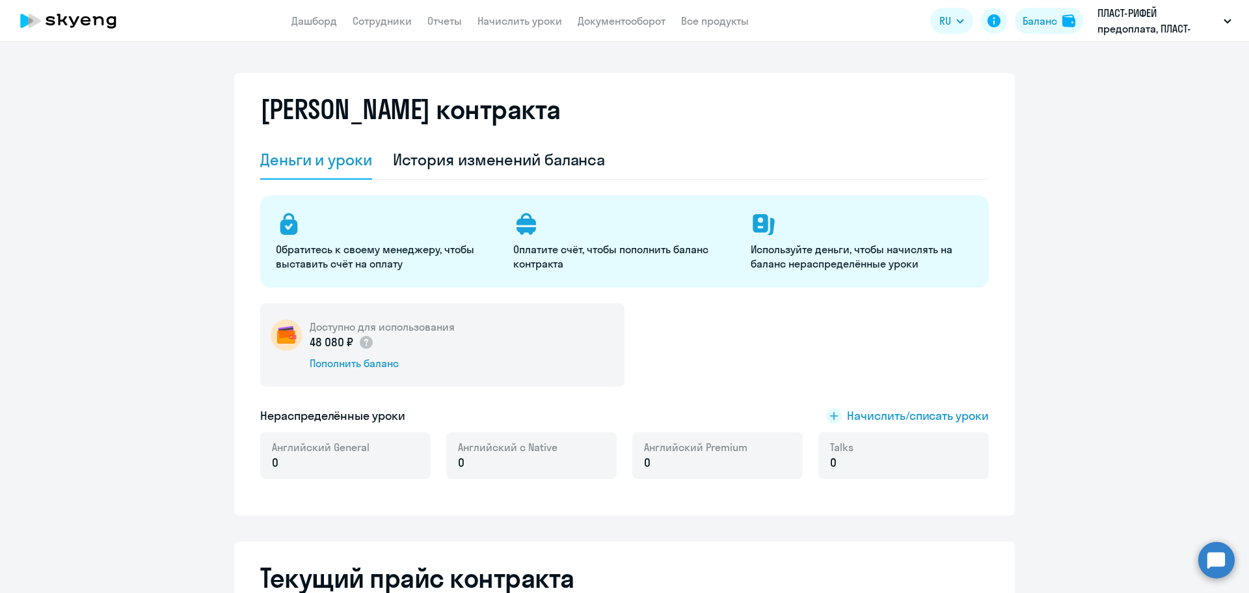
click at [1133, 23] on p "ПЛАСТ-РИФЕЙ предоплата, ПЛАСТ-РИФЕЙ, ООО" at bounding box center [1157, 20] width 121 height 31
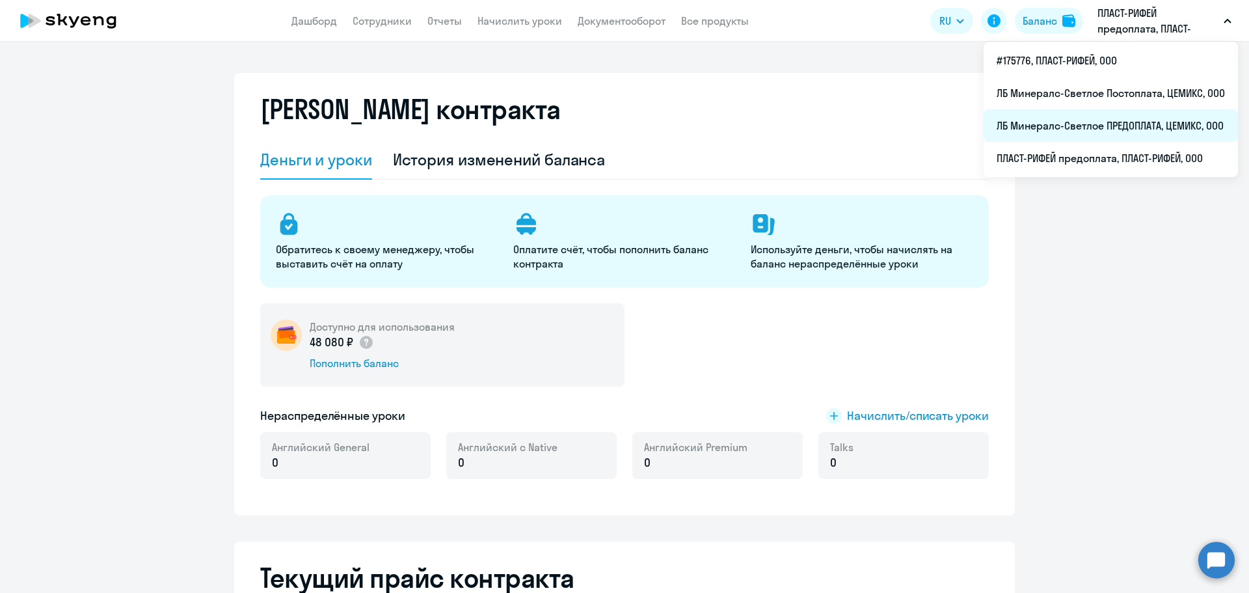
click at [1110, 129] on li "ЛБ Минералс-Светлое ПРЕДОПЛАТА, ЦЕМИКС, ООО" at bounding box center [1111, 125] width 254 height 33
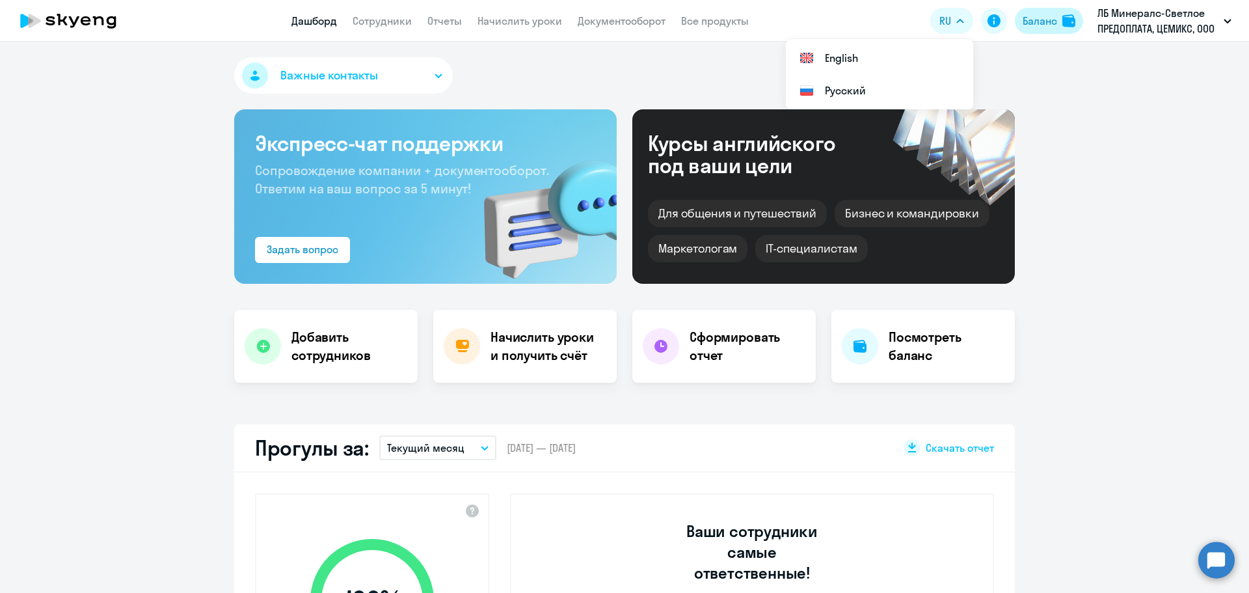
click at [1036, 16] on div "Баланс" at bounding box center [1040, 21] width 34 height 16
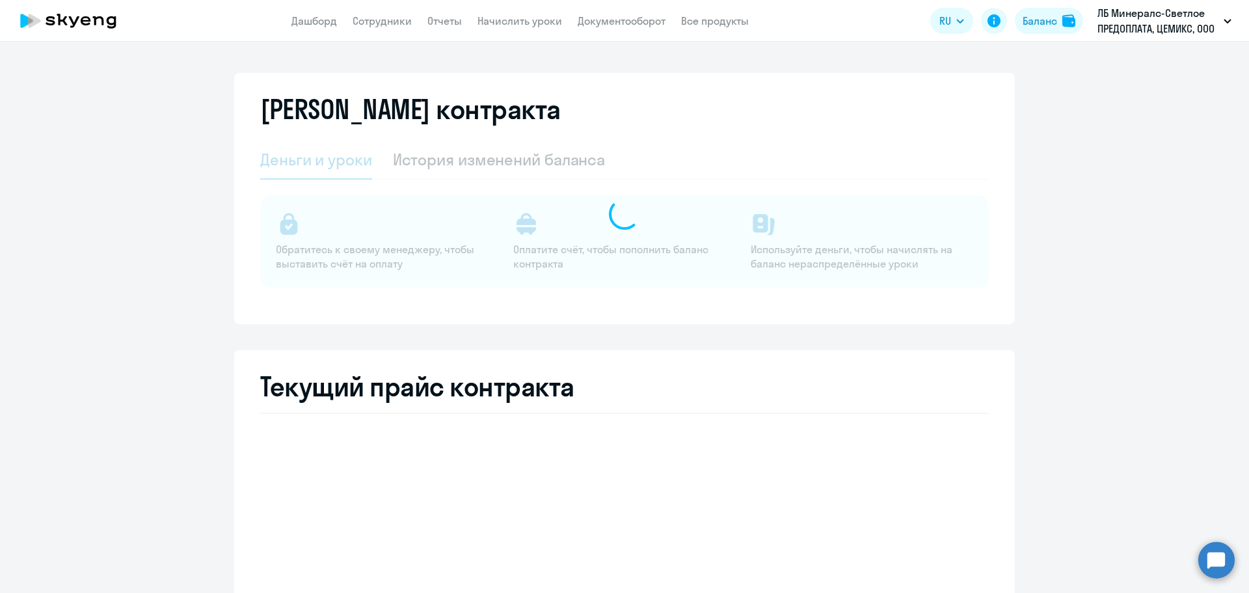
select select "english_adult_not_native_speaker"
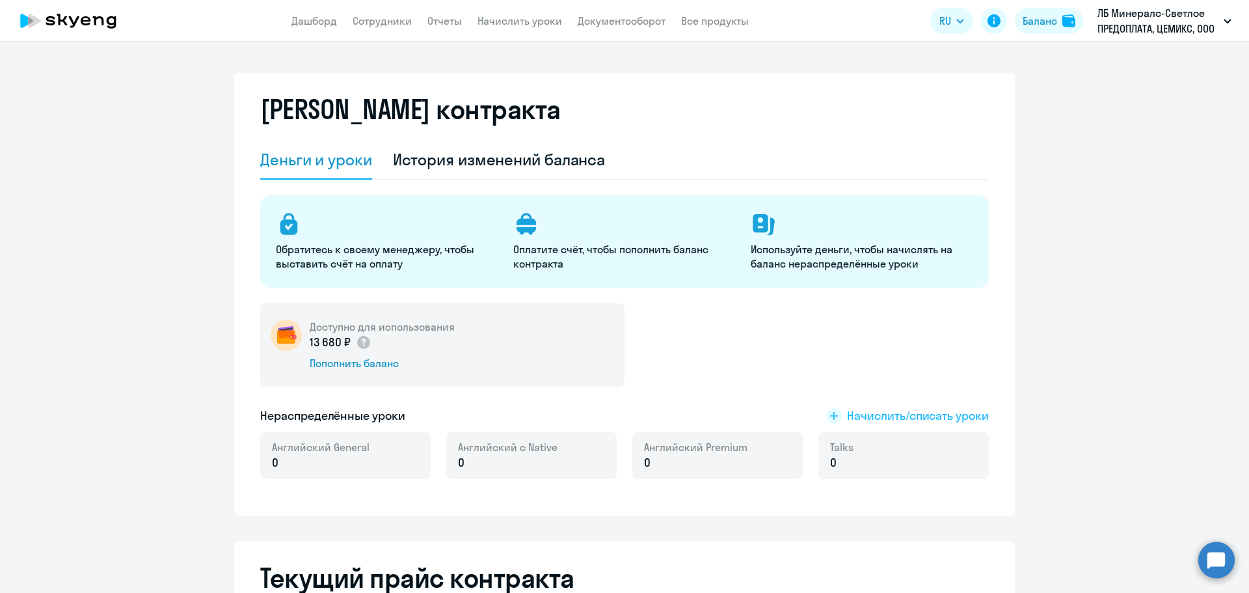
click at [885, 415] on span "Начислить/списать уроки" at bounding box center [918, 415] width 142 height 17
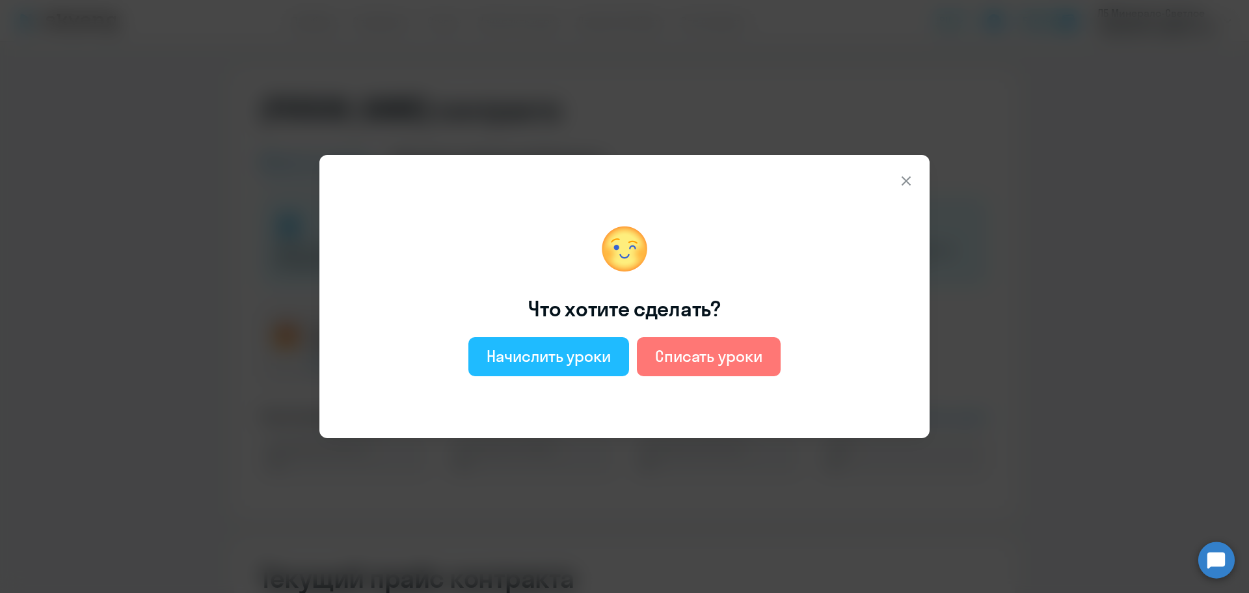
click at [554, 369] on button "Начислить уроки" at bounding box center [548, 356] width 161 height 39
select select "english_adult_not_native_speaker"
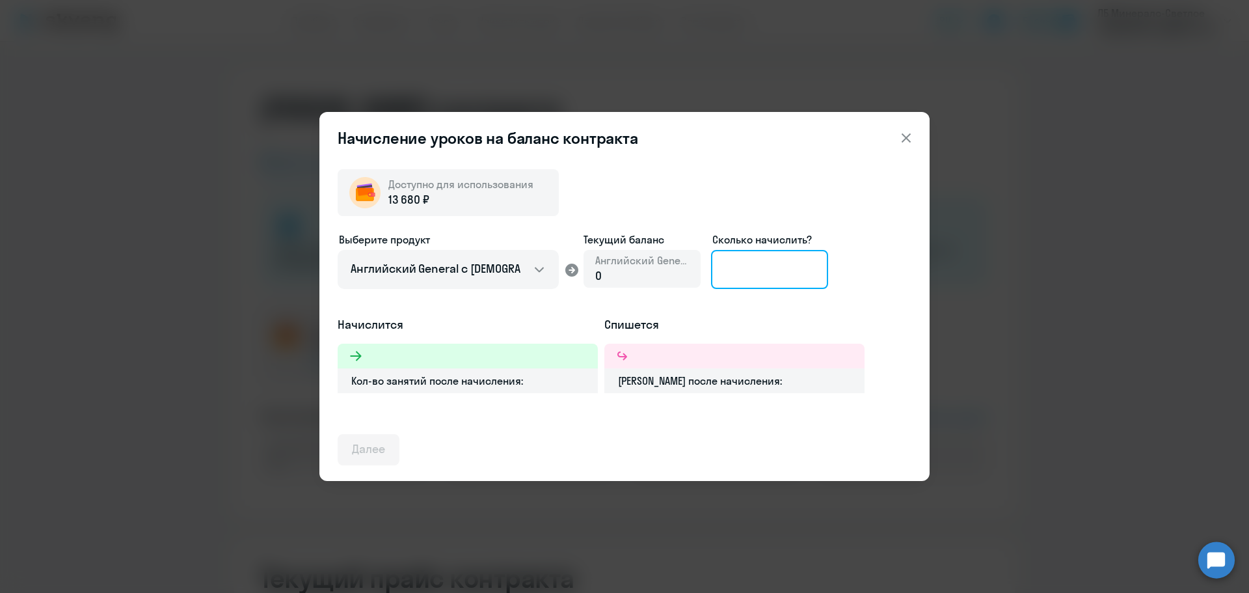
click at [729, 271] on input at bounding box center [769, 269] width 117 height 39
type input "8"
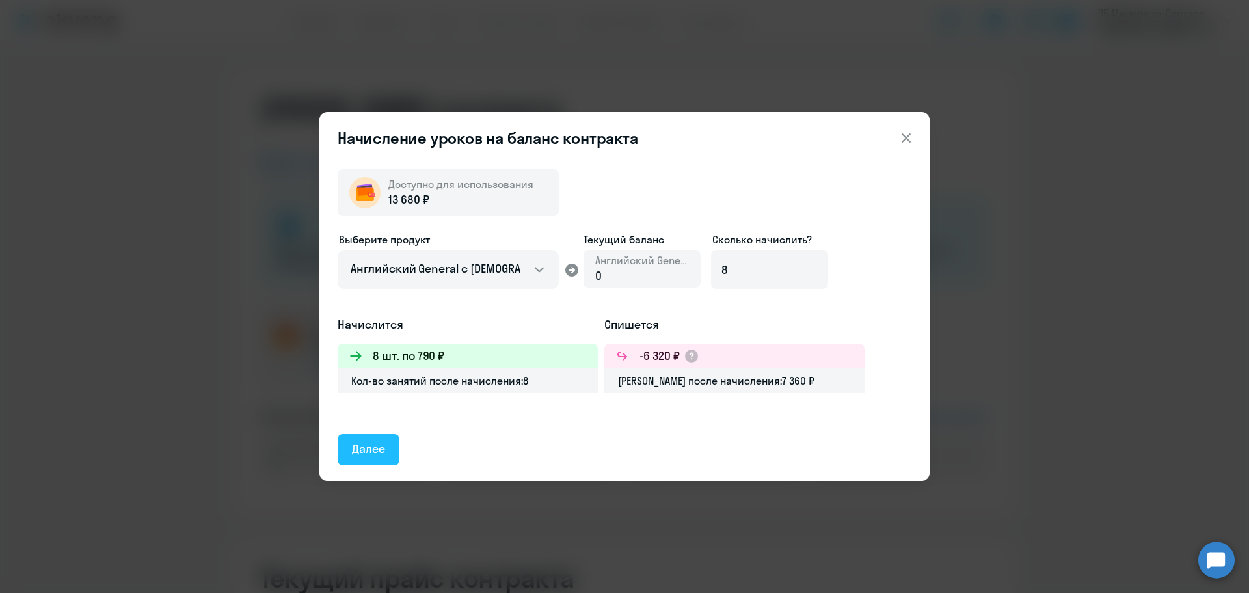
click at [371, 456] on div "Далее" at bounding box center [368, 448] width 33 height 17
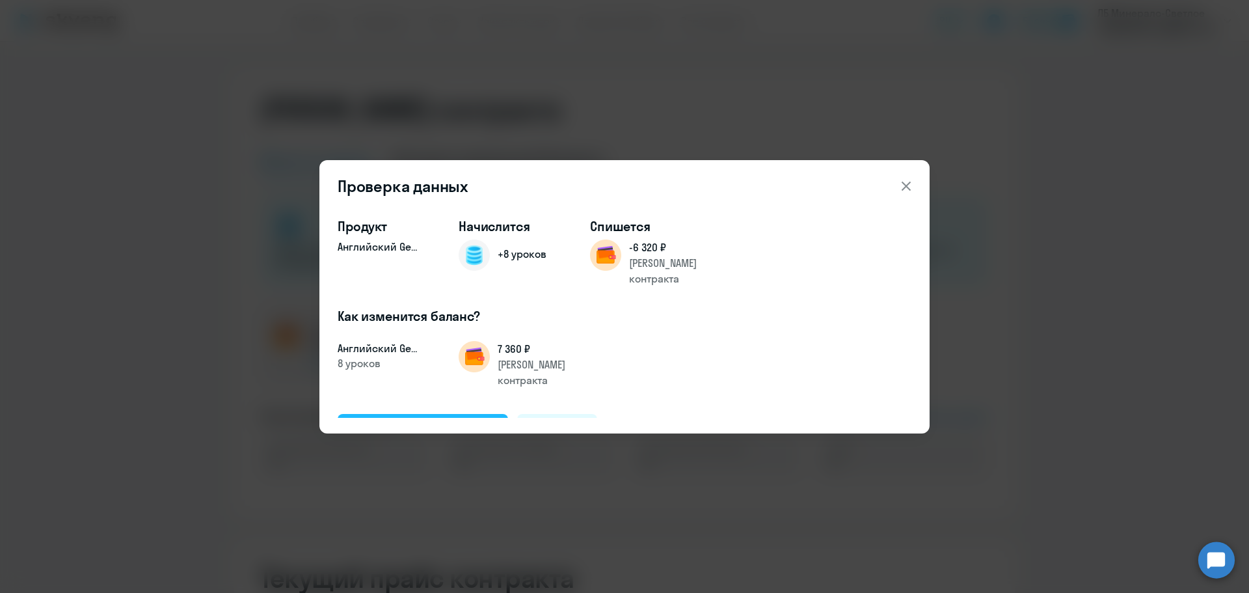
click at [425, 420] on div "Подтвердить и начислить" at bounding box center [423, 428] width 142 height 17
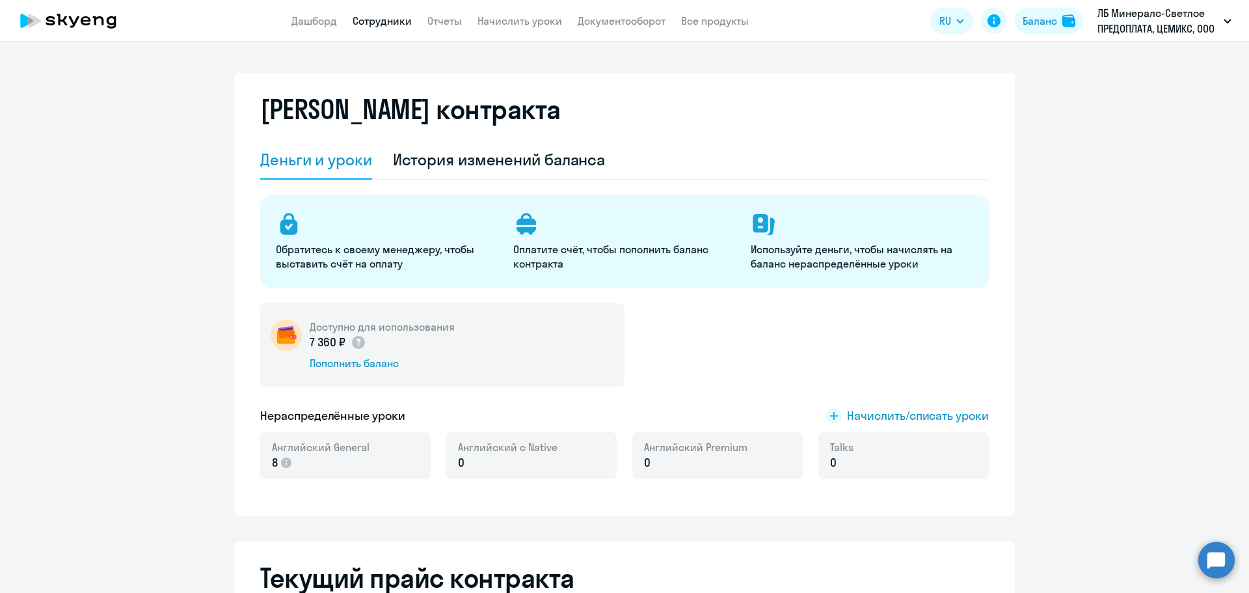
drag, startPoint x: 383, startPoint y: 18, endPoint x: 392, endPoint y: 33, distance: 17.5
click at [383, 20] on link "Сотрудники" at bounding box center [382, 20] width 59 height 13
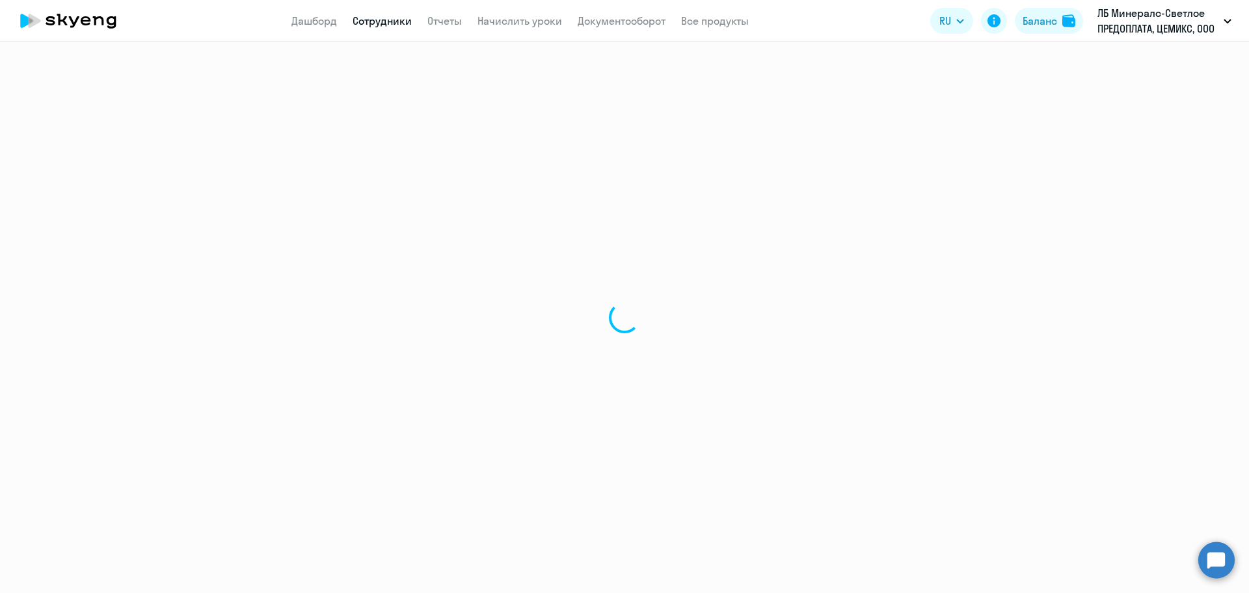
select select "30"
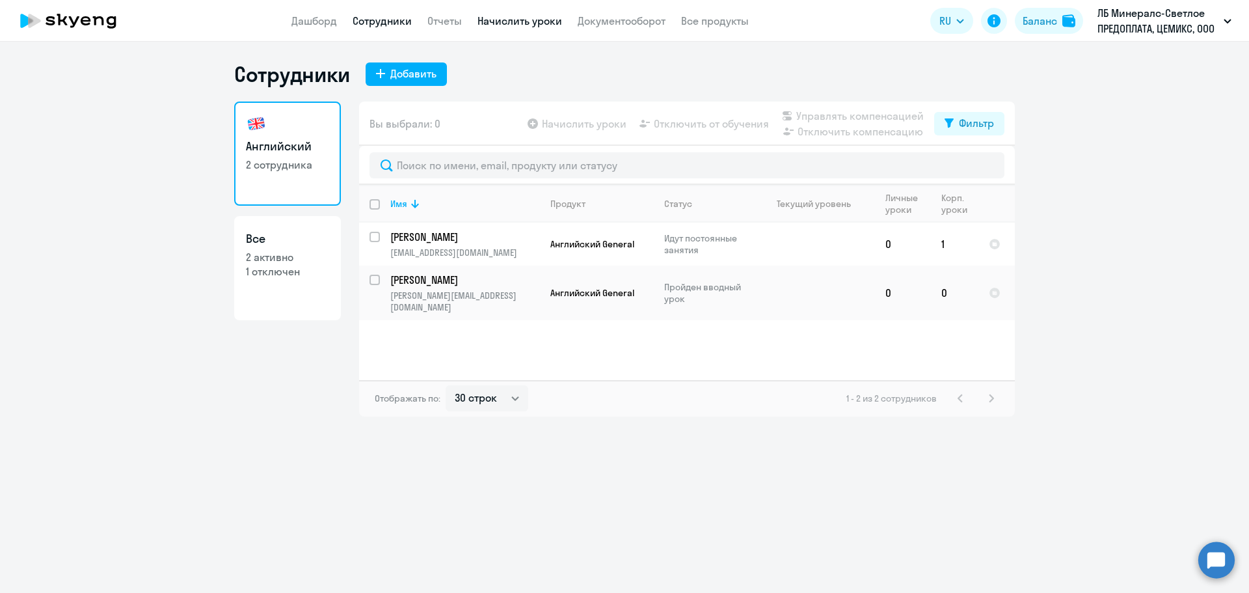
click at [537, 18] on link "Начислить уроки" at bounding box center [520, 20] width 85 height 13
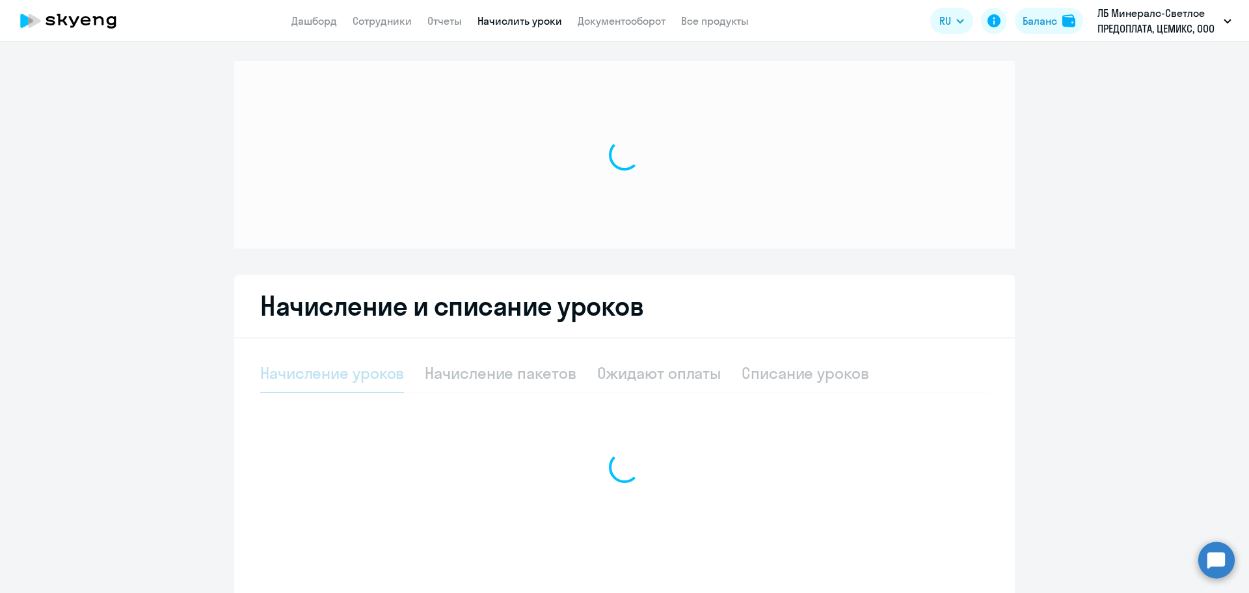
select select "10"
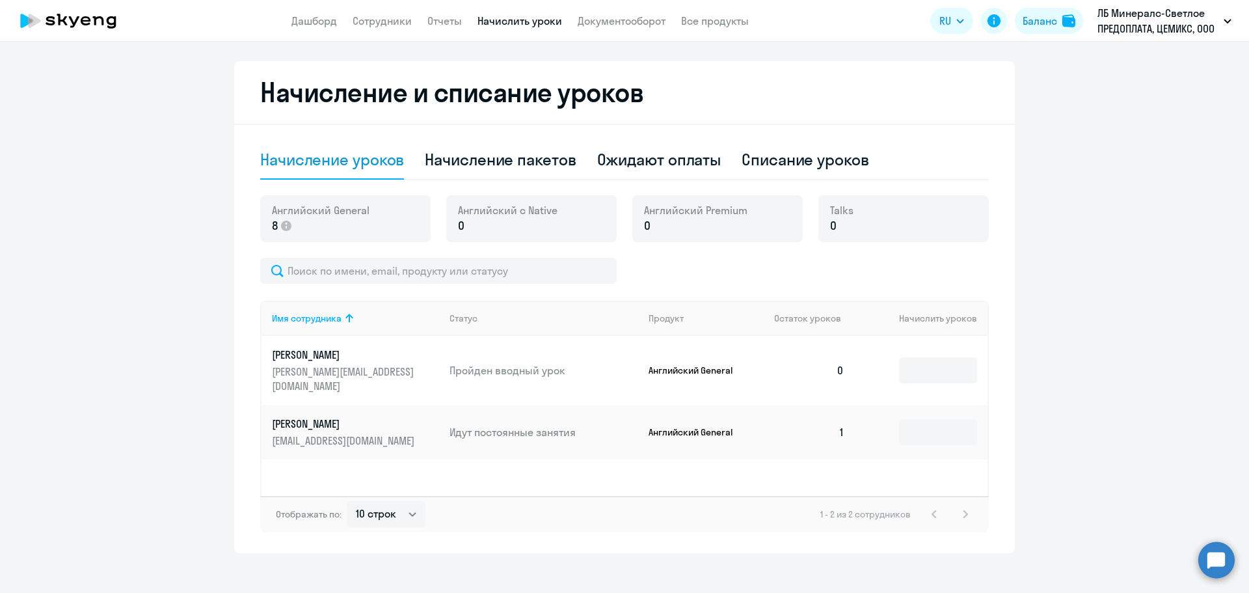
scroll to position [342, 0]
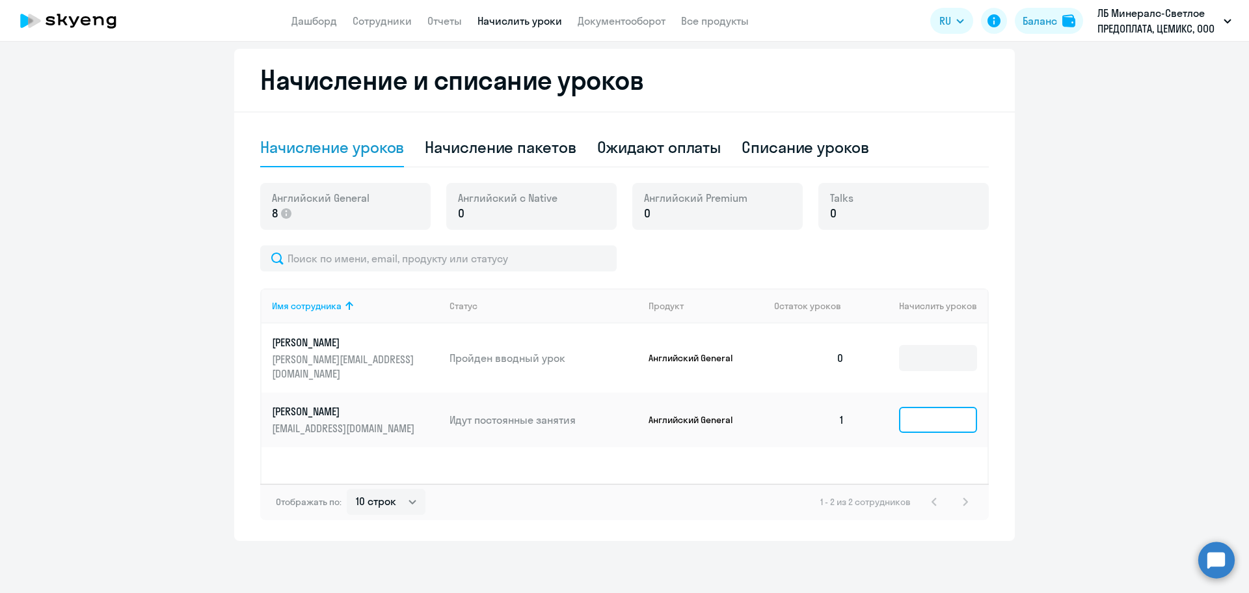
click at [934, 419] on input at bounding box center [938, 420] width 78 height 26
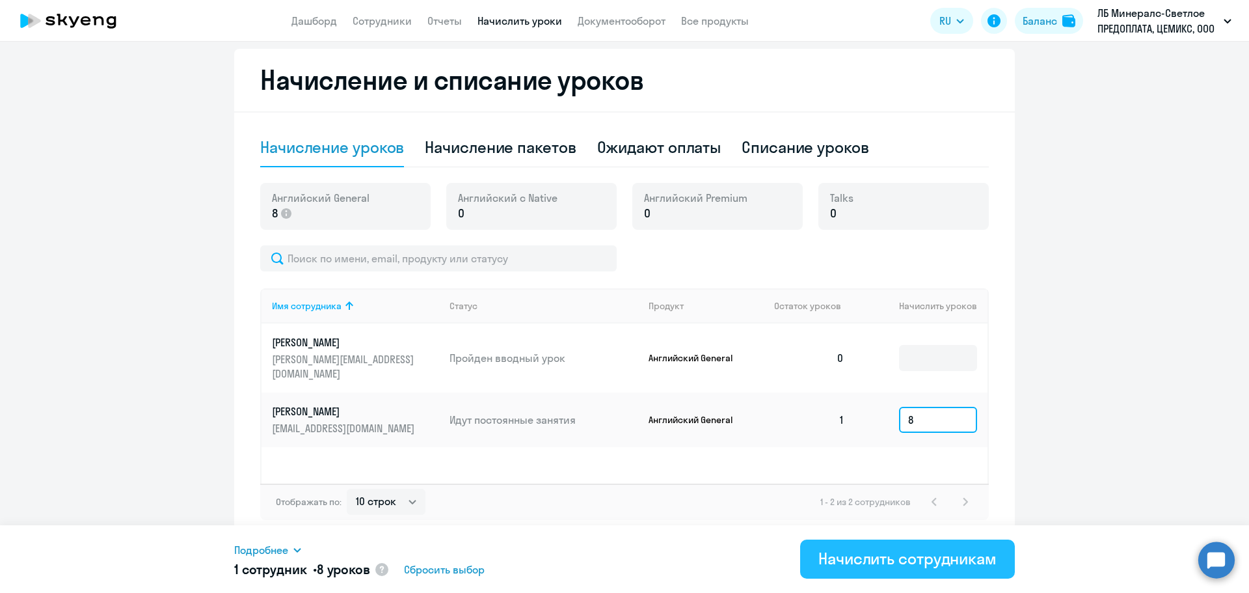
type input "8"
click at [932, 556] on div "Начислить сотрудникам" at bounding box center [907, 558] width 178 height 21
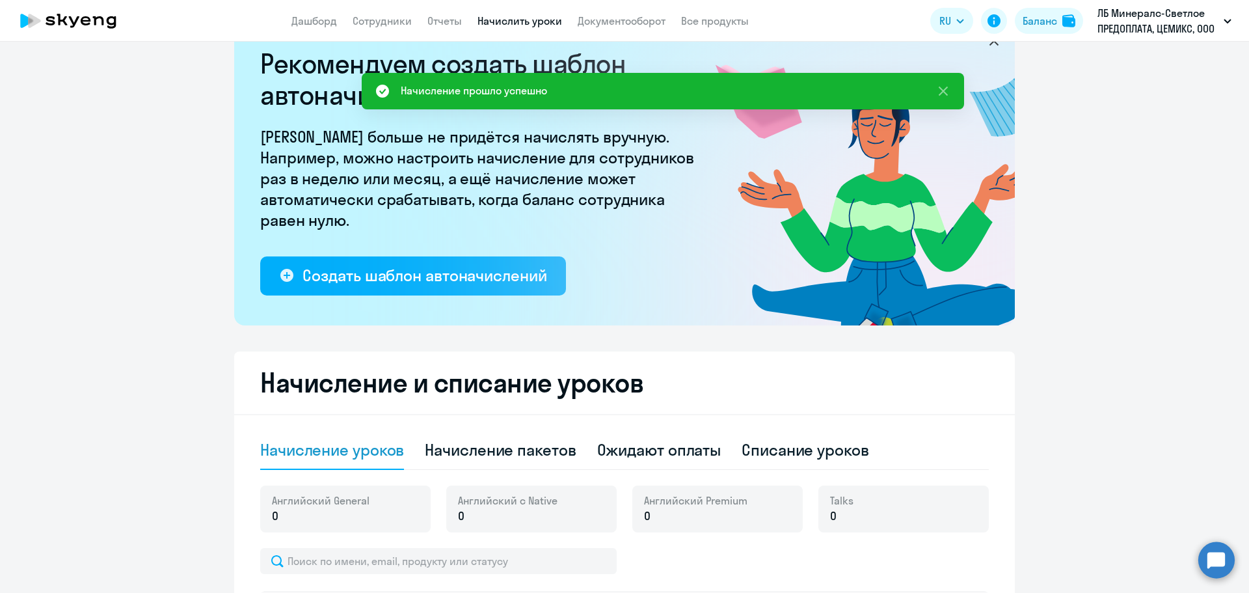
scroll to position [16, 0]
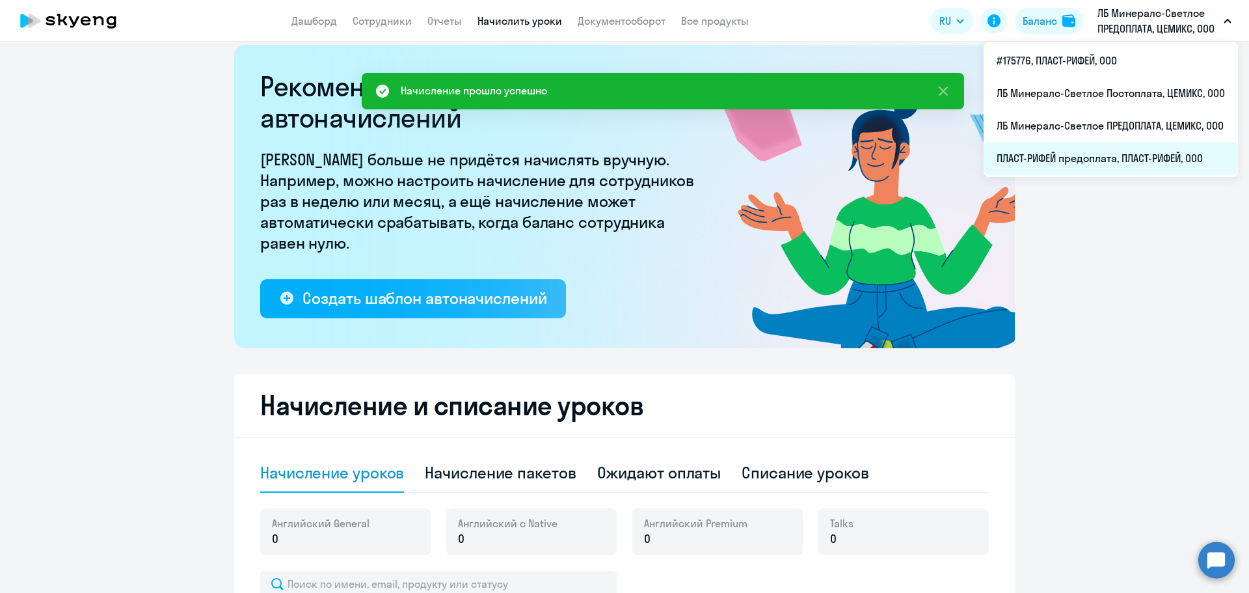
click at [1116, 166] on li "ПЛАСТ-РИФЕЙ предоплата, ПЛАСТ-РИФЕЙ, ООО" at bounding box center [1111, 158] width 254 height 33
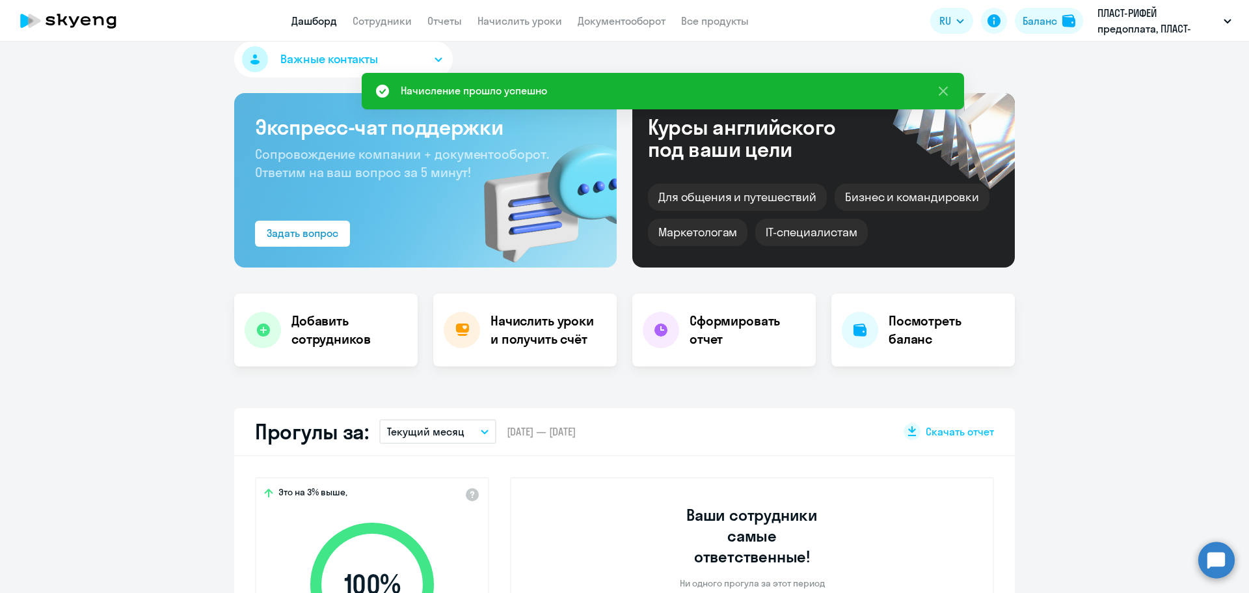
select select "30"
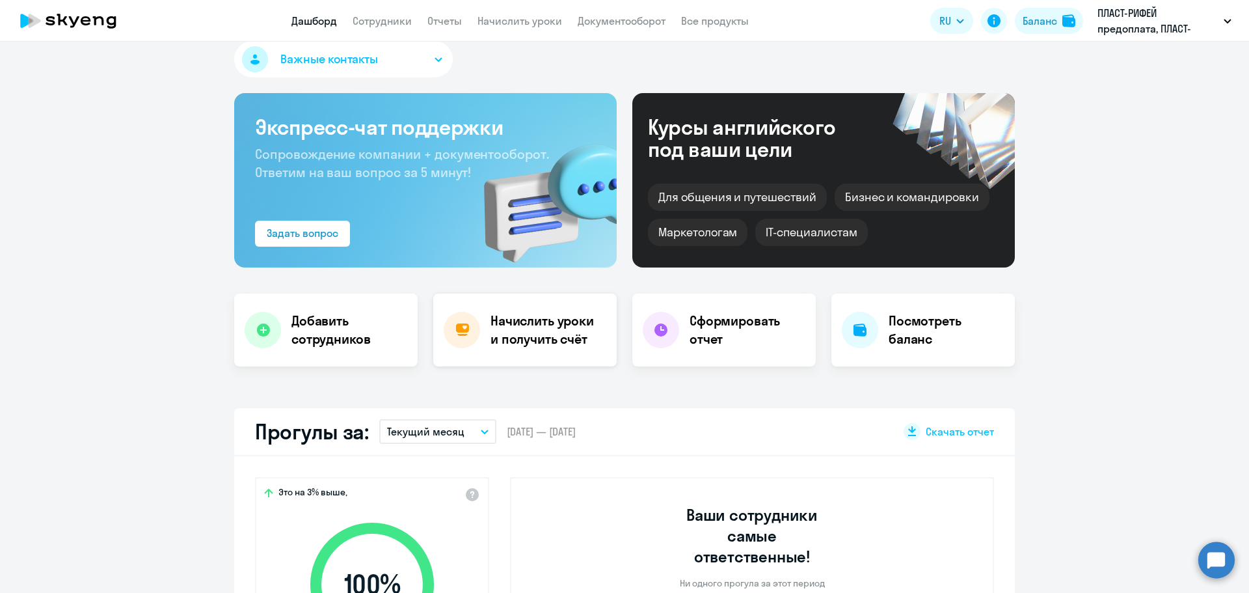
click at [543, 323] on h4 "Начислить уроки и получить счёт" at bounding box center [547, 330] width 113 height 36
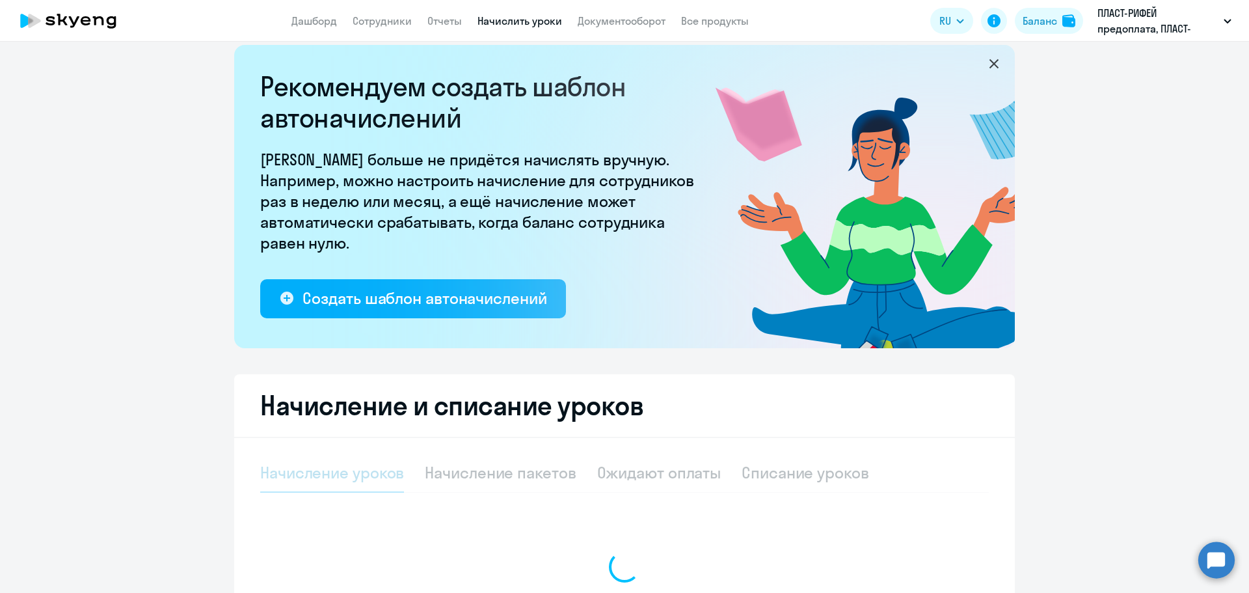
select select "10"
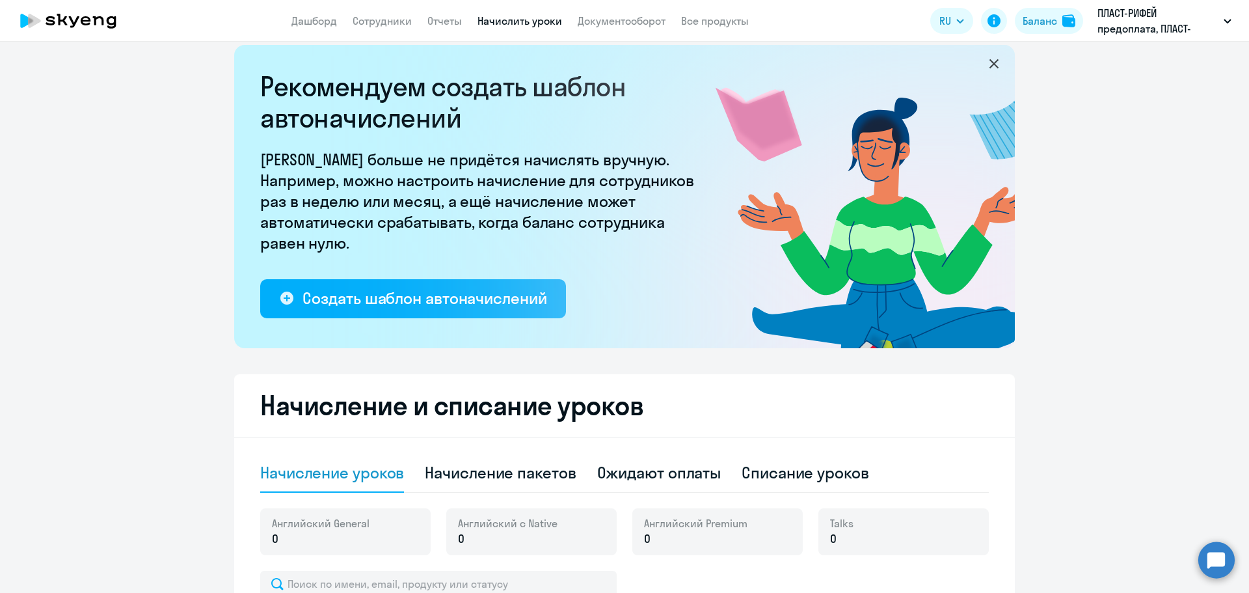
scroll to position [342, 0]
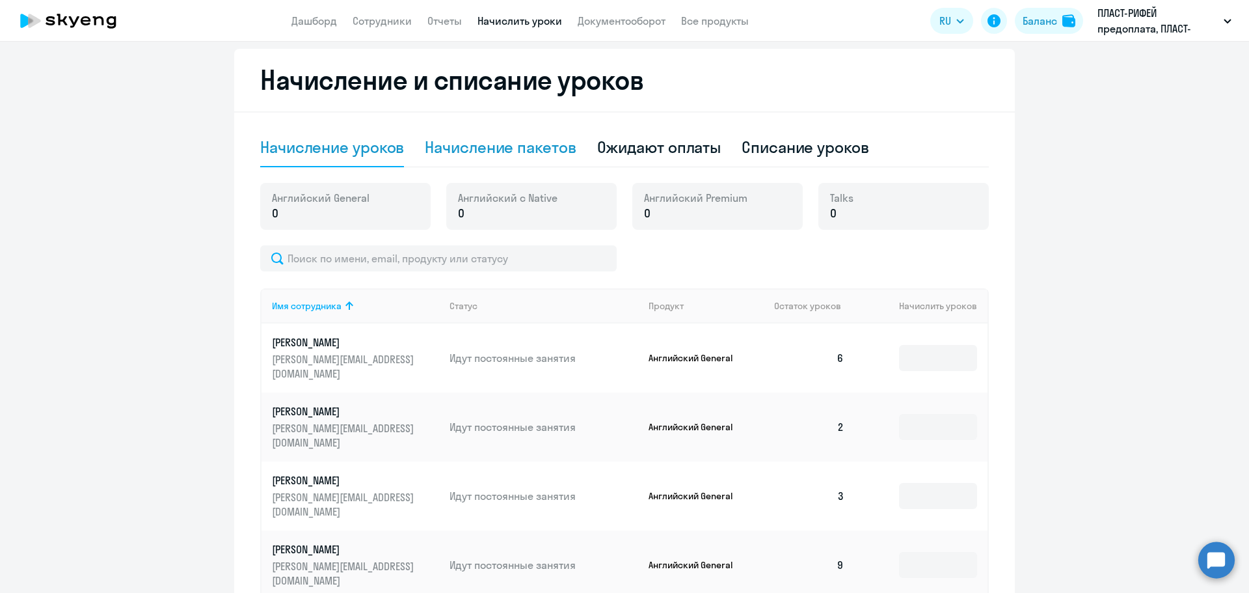
click at [461, 144] on div "Начисление пакетов" at bounding box center [500, 147] width 151 height 21
select select "10"
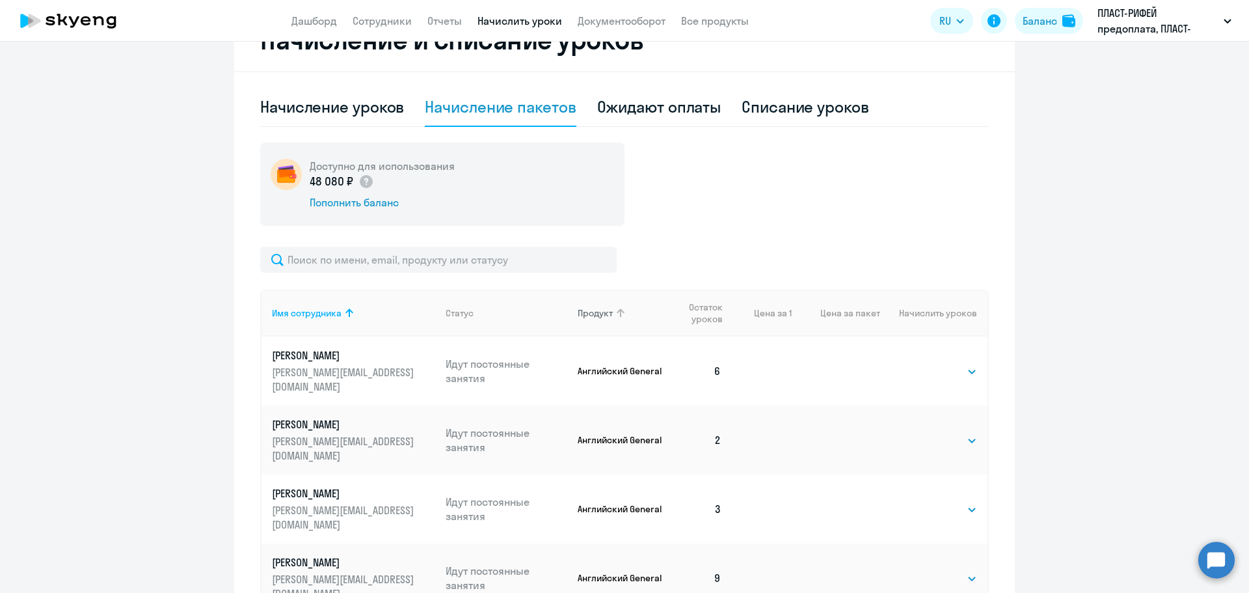
scroll to position [472, 0]
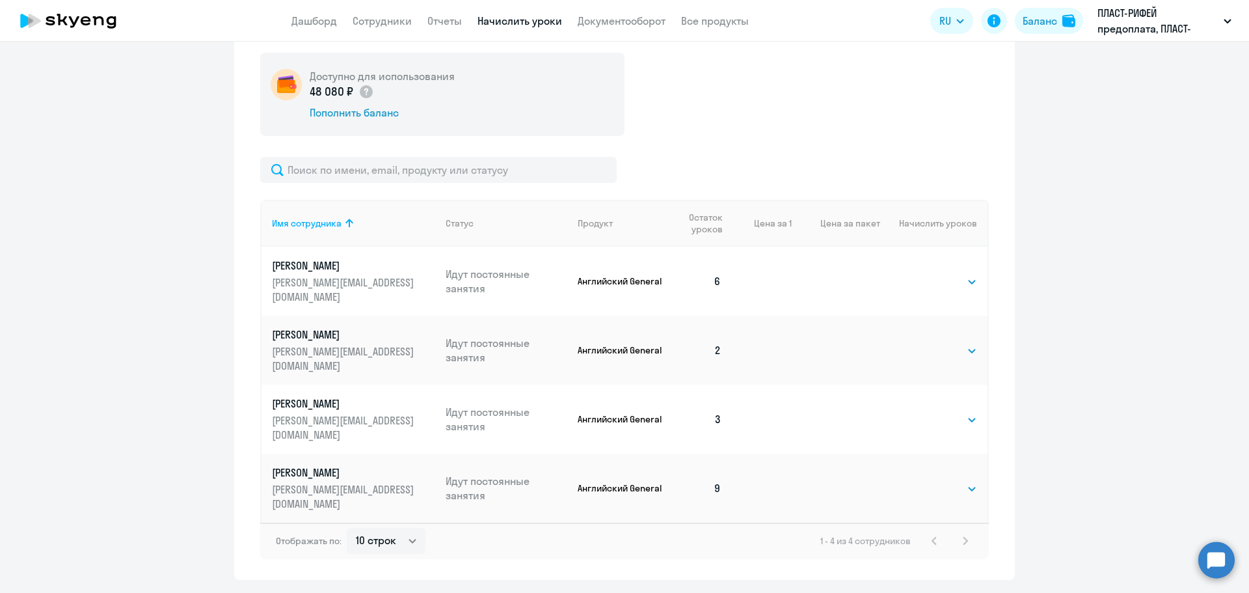
click at [939, 289] on td "Выбрать 4 8 16 32 64 96 128 Выбрать" at bounding box center [933, 281] width 107 height 69
click at [939, 285] on select "Выбрать 4 8 16 32 64 96 128" at bounding box center [950, 282] width 53 height 16
click at [1041, 233] on ng-component "Рекомендуем создать шаблон автоначислений Уроки больше не придётся начислять вр…" at bounding box center [624, 85] width 1249 height 990
click at [939, 347] on select "Выбрать 4 8 16 32 64 96 128" at bounding box center [950, 351] width 53 height 16
select select "4"
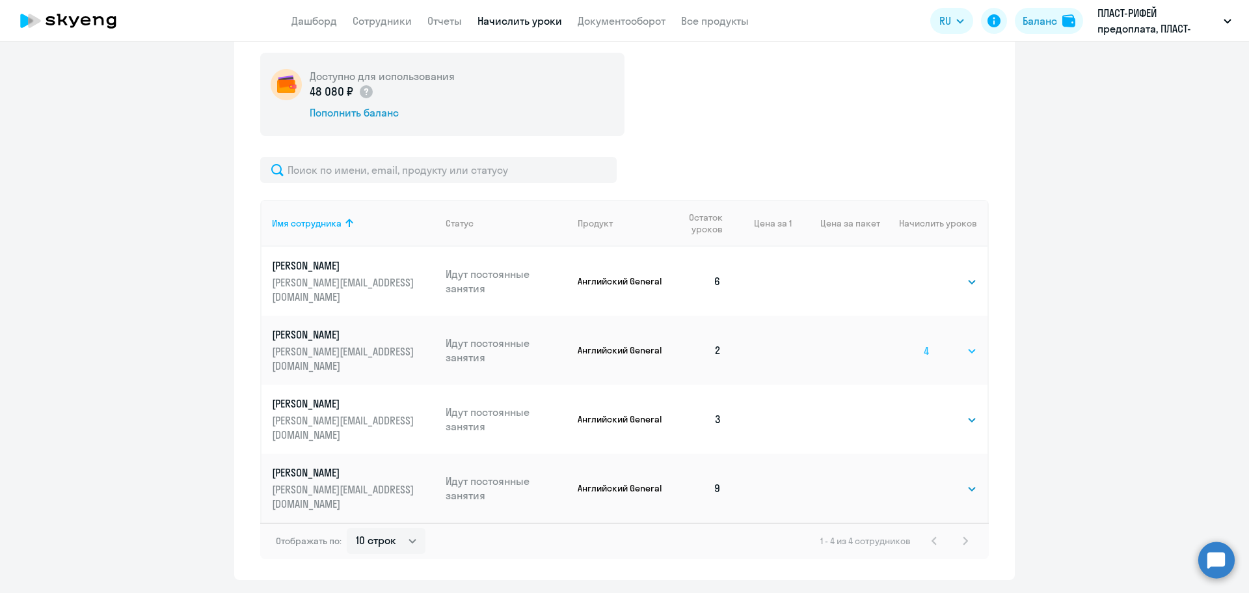
click at [924, 343] on select "Выбрать 4 8 16 32 64 96 128" at bounding box center [950, 351] width 53 height 16
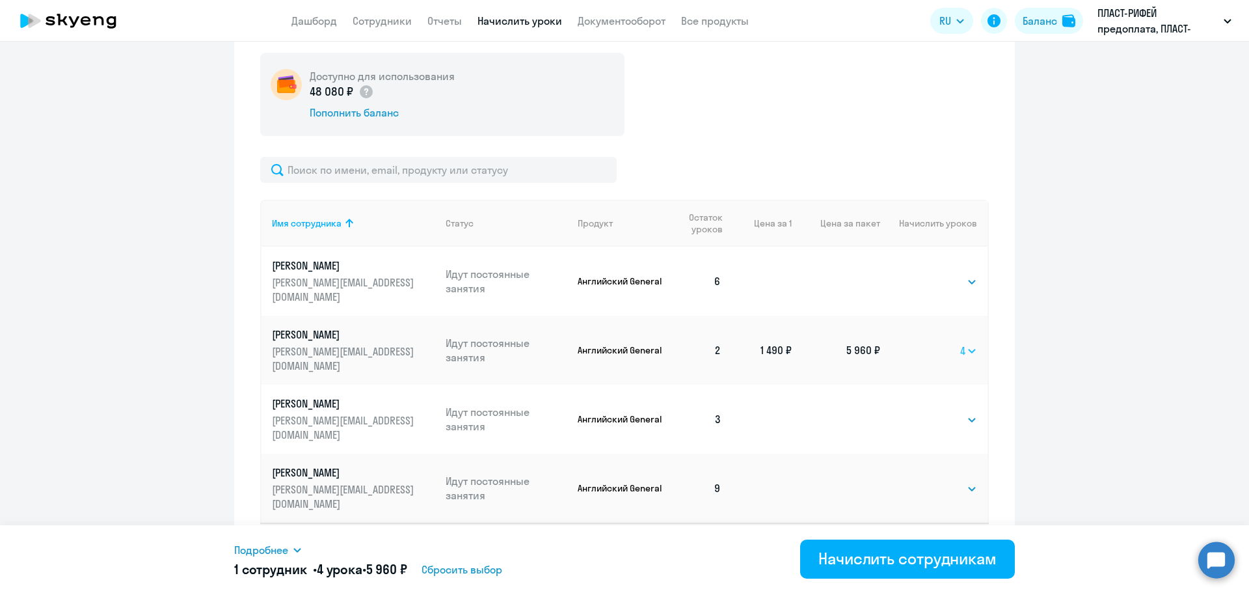
click at [961, 349] on select "Выбрать 4 8 16 32 64 96 128" at bounding box center [968, 351] width 17 height 16
click at [1056, 370] on ng-component "Рекомендуем создать шаблон автоначислений Уроки больше не придётся начислять вр…" at bounding box center [624, 85] width 1249 height 990
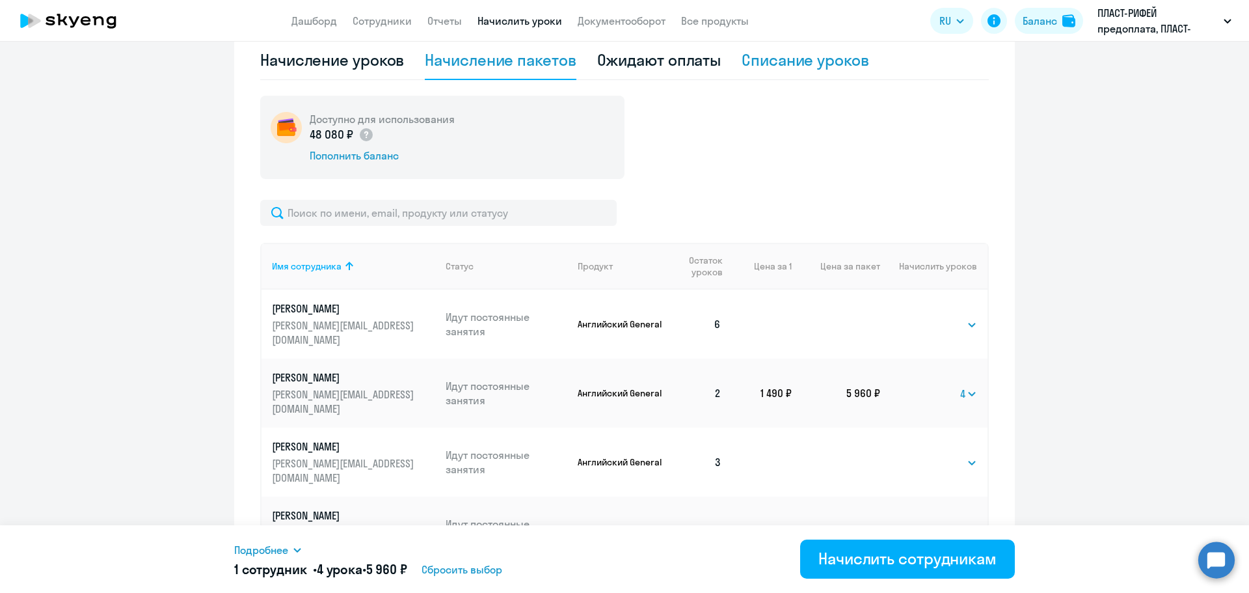
scroll to position [185, 0]
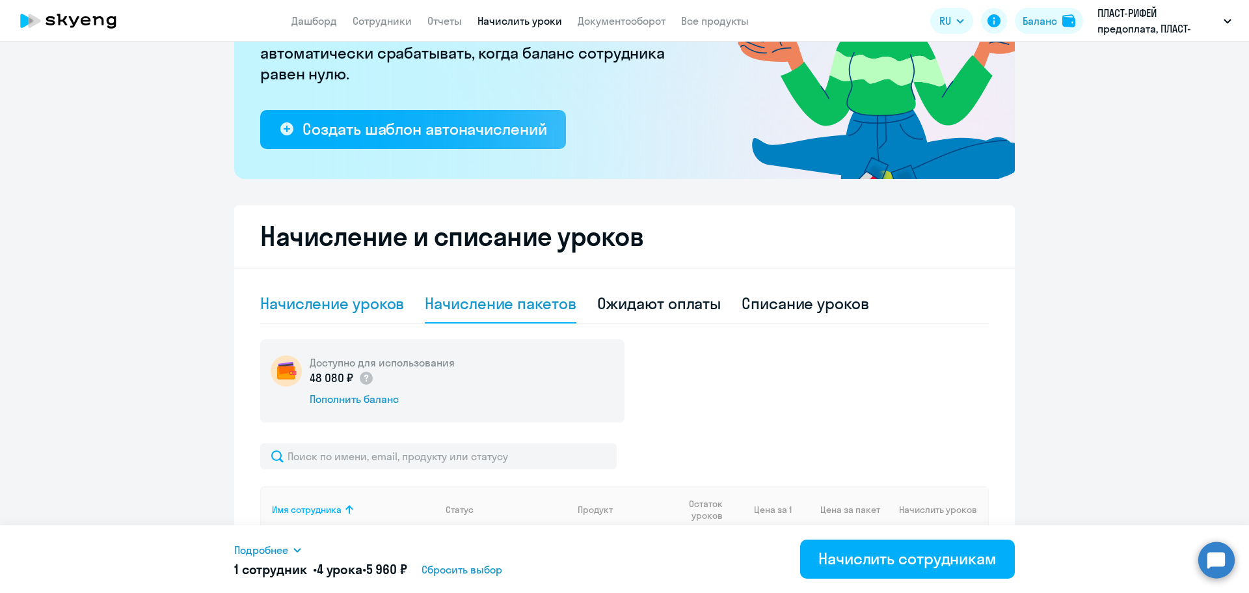
click at [366, 306] on div "Начисление уроков" at bounding box center [332, 303] width 144 height 21
select select "10"
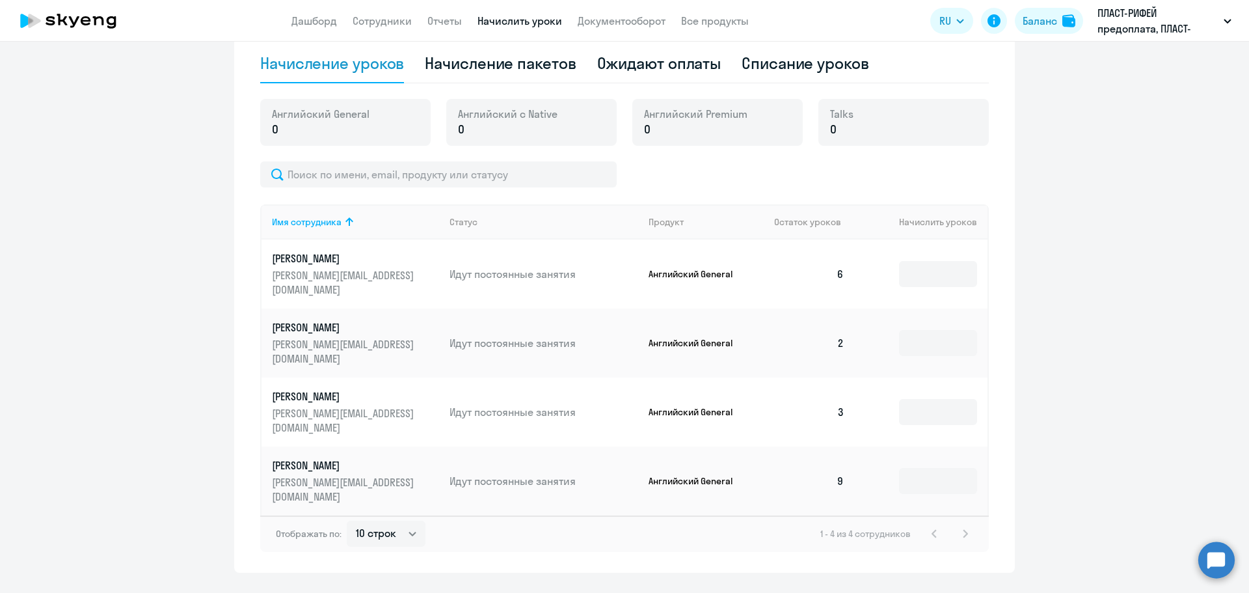
scroll to position [457, 0]
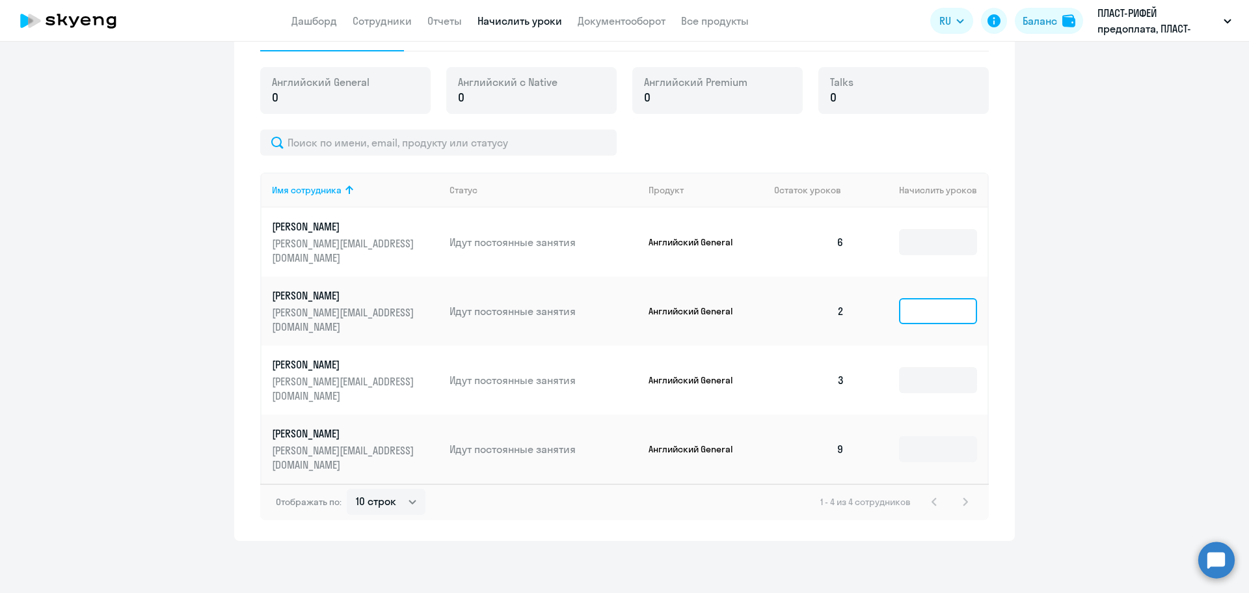
click at [917, 313] on input at bounding box center [938, 311] width 78 height 26
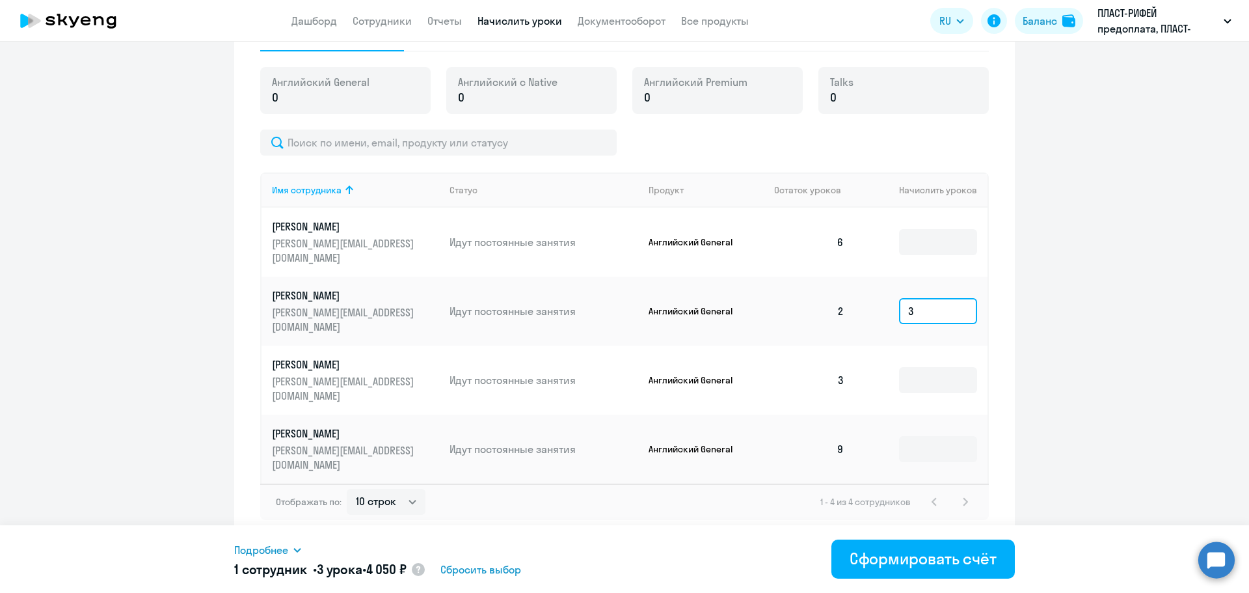
type input "3"
click at [1136, 306] on ng-component "Рекомендуем создать шаблон автоначислений Уроки больше не придётся начислять вр…" at bounding box center [624, 72] width 1249 height 937
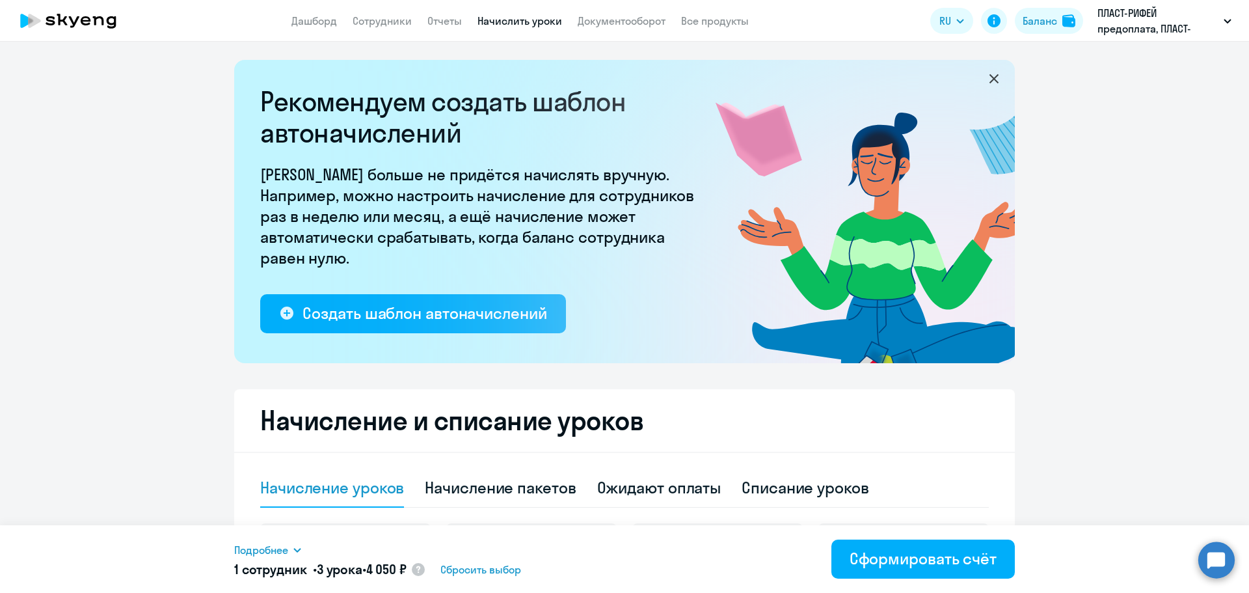
scroll to position [0, 0]
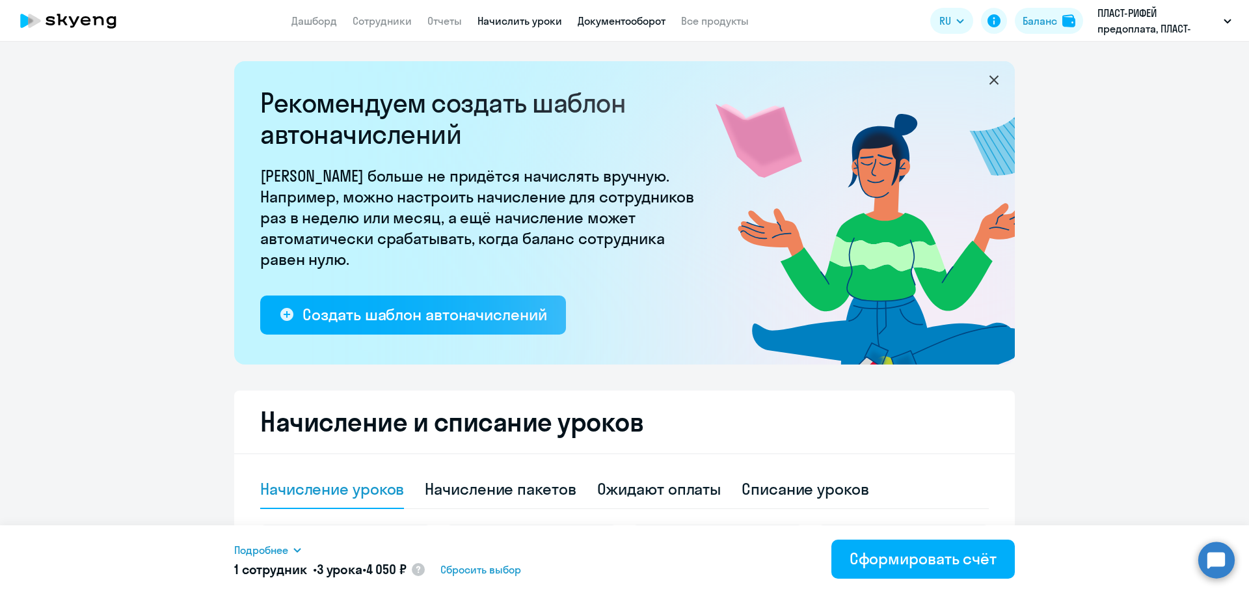
click at [603, 21] on link "Документооборот" at bounding box center [622, 20] width 88 height 13
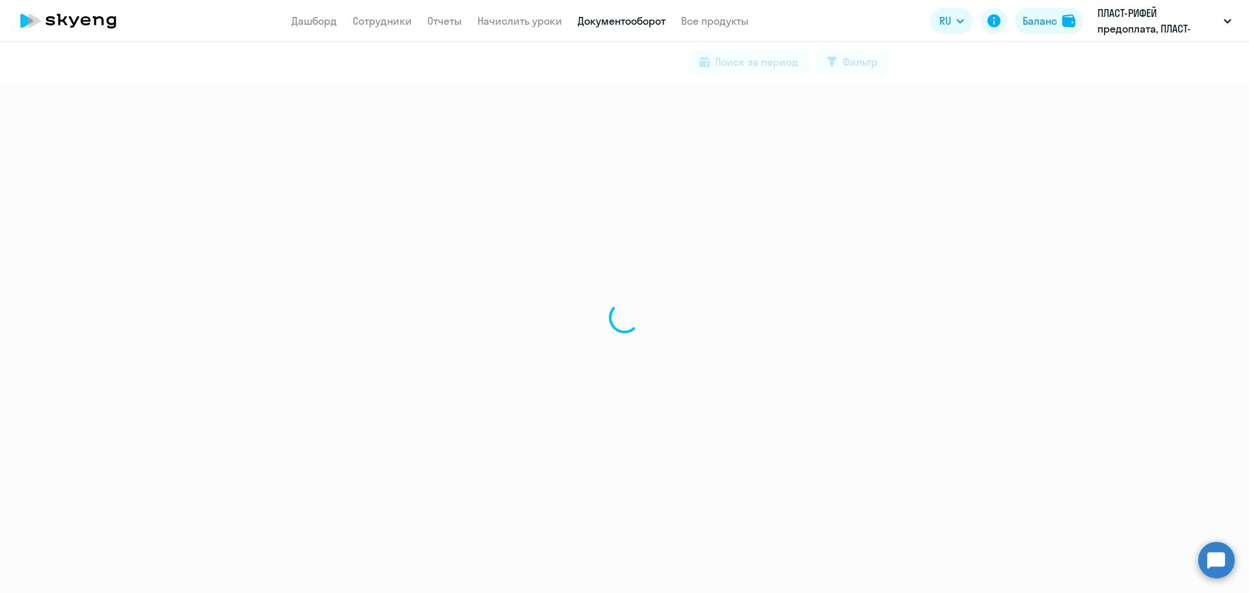
click at [453, 27] on app-menu-item-link "Отчеты" at bounding box center [444, 21] width 34 height 16
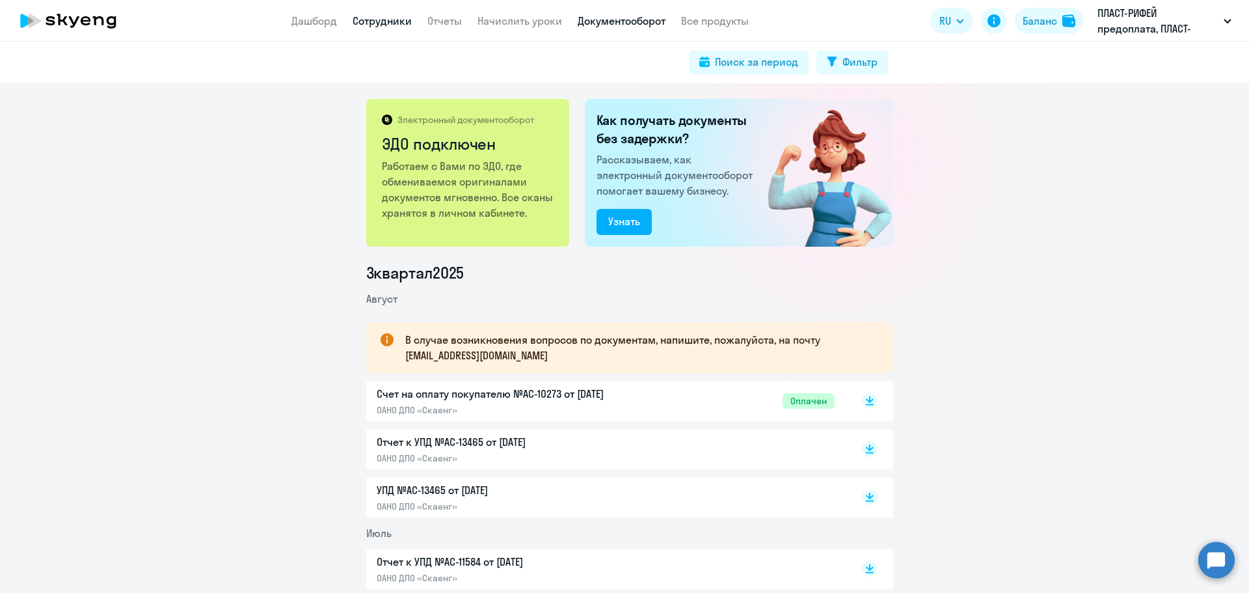
click at [382, 25] on link "Сотрудники" at bounding box center [382, 20] width 59 height 13
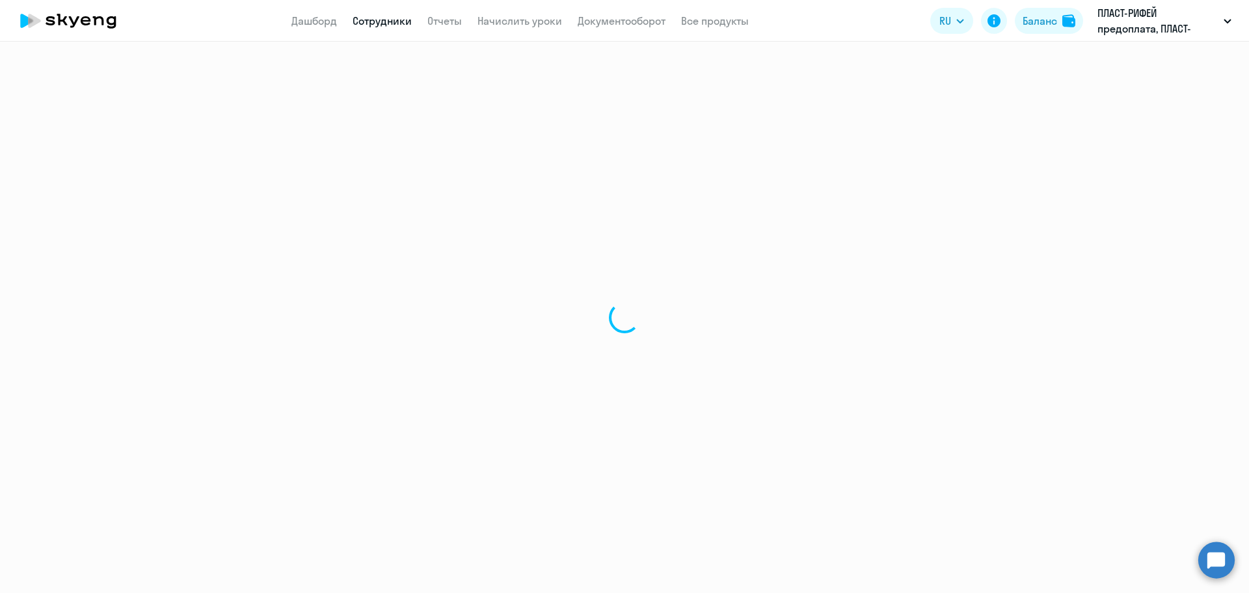
select select "30"
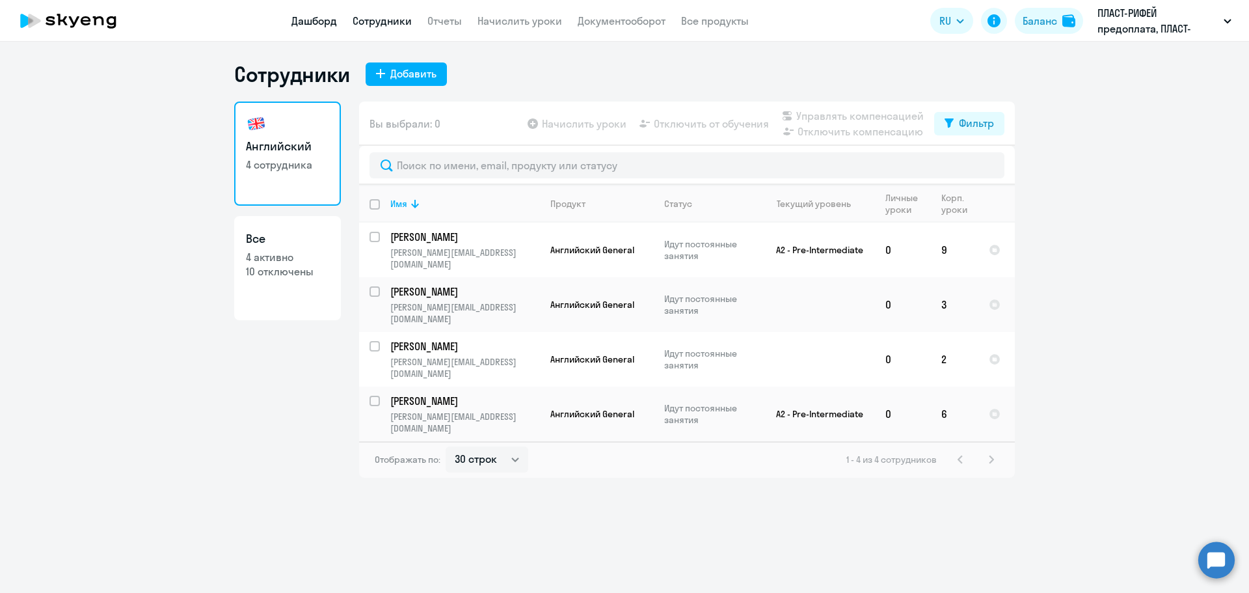
click at [301, 26] on link "Дашборд" at bounding box center [314, 20] width 46 height 13
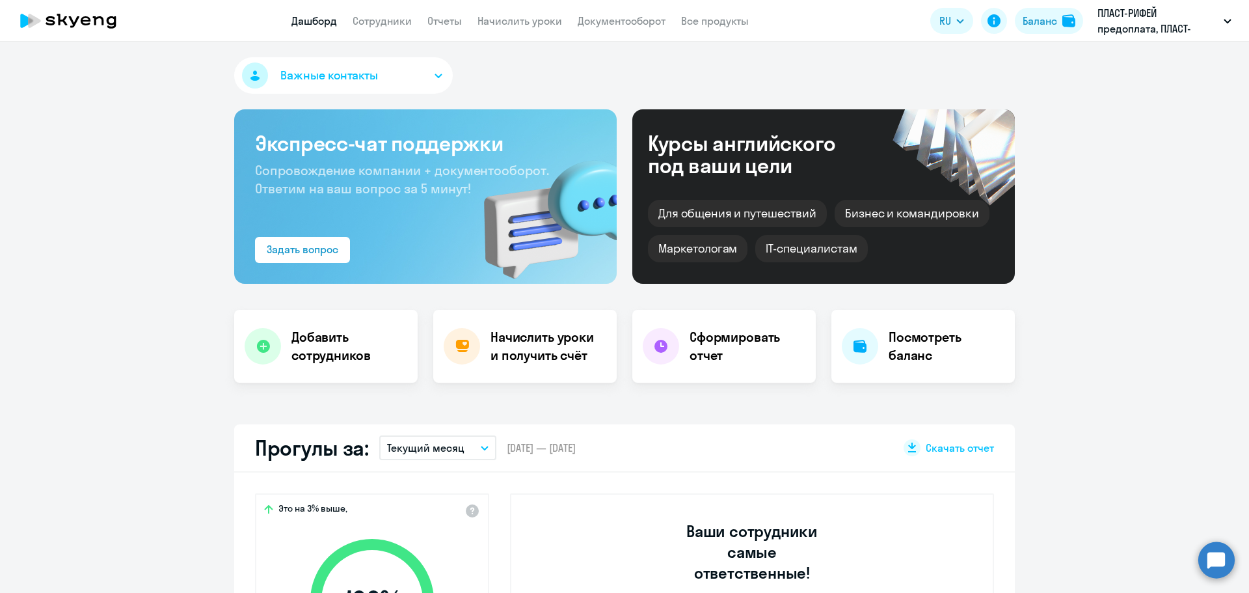
select select "30"
